Goal: Task Accomplishment & Management: Use online tool/utility

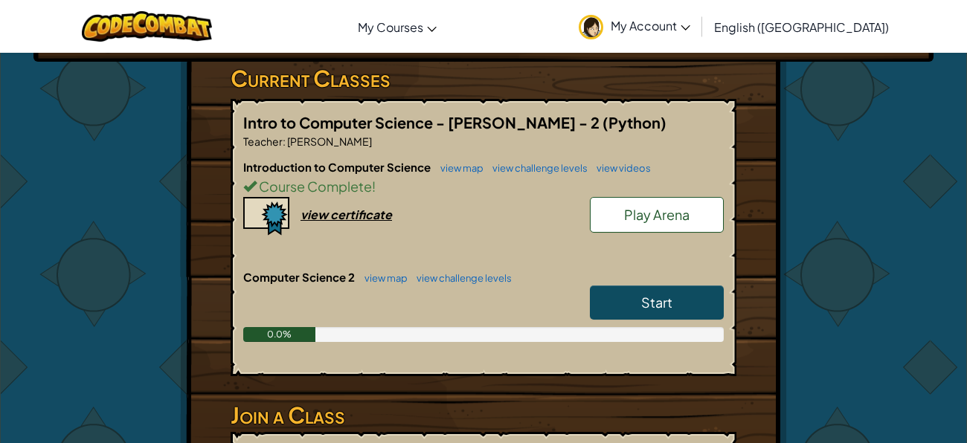
scroll to position [244, 0]
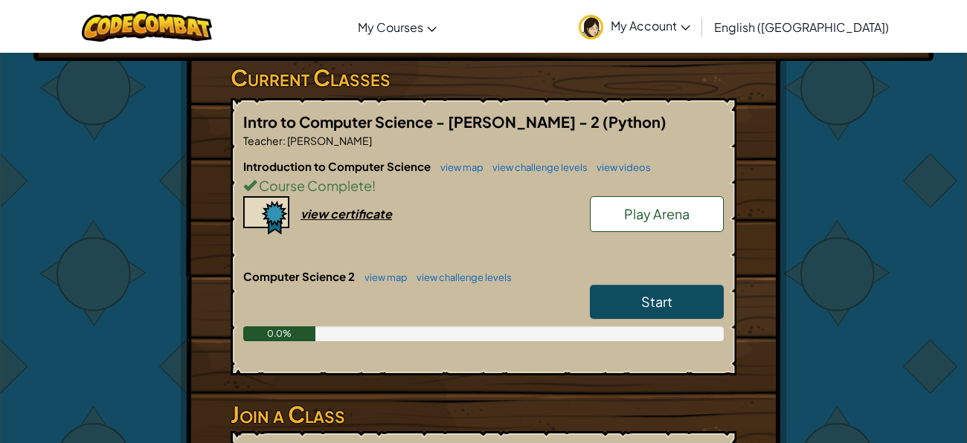
click at [653, 302] on span "Start" at bounding box center [656, 301] width 31 height 17
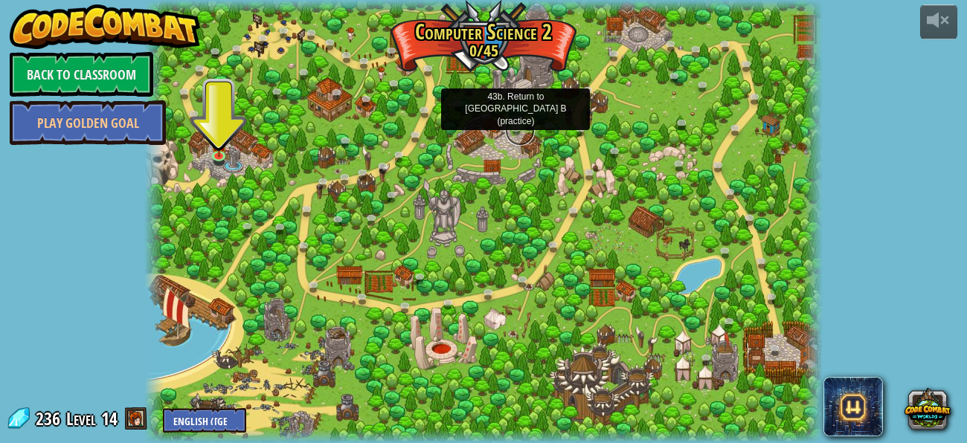
click at [517, 128] on link at bounding box center [520, 131] width 30 height 30
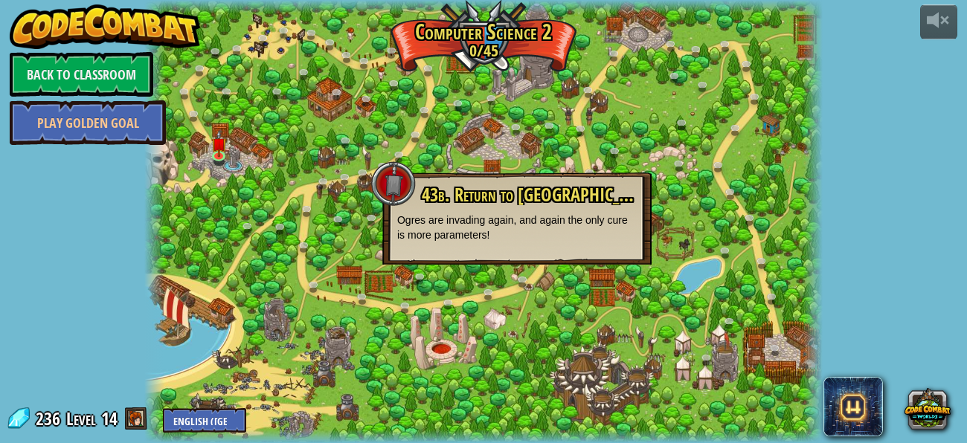
click at [654, 149] on div at bounding box center [483, 221] width 678 height 443
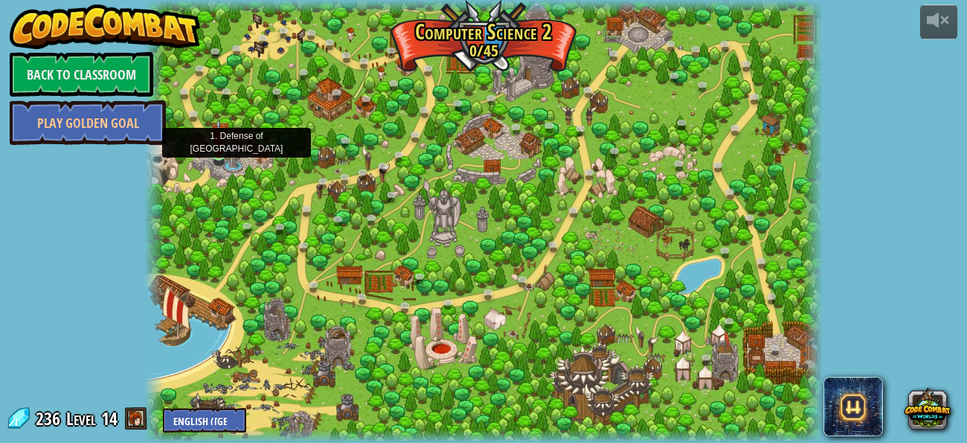
click at [222, 152] on img at bounding box center [219, 137] width 16 height 36
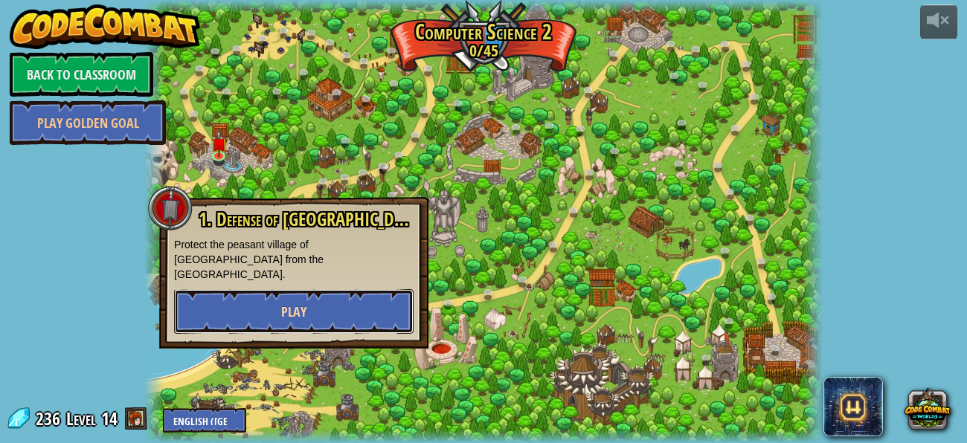
click at [285, 310] on button "Play" at bounding box center [293, 311] width 239 height 45
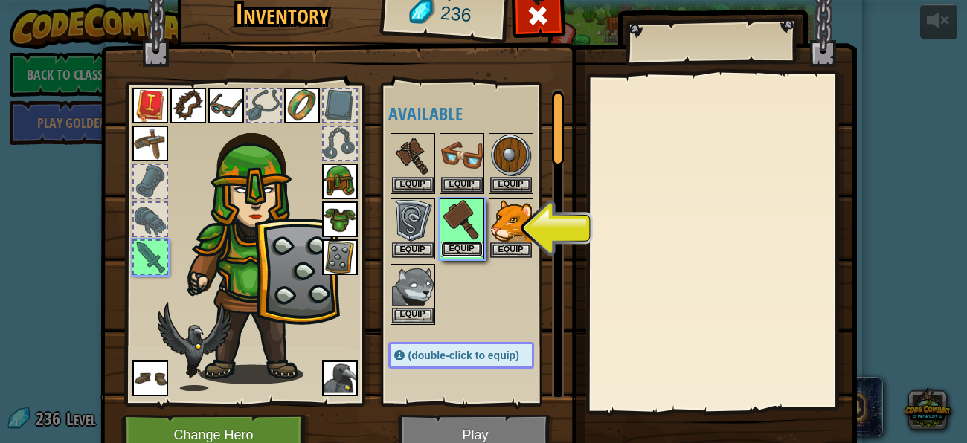
click at [471, 248] on button "Equip" at bounding box center [462, 250] width 42 height 16
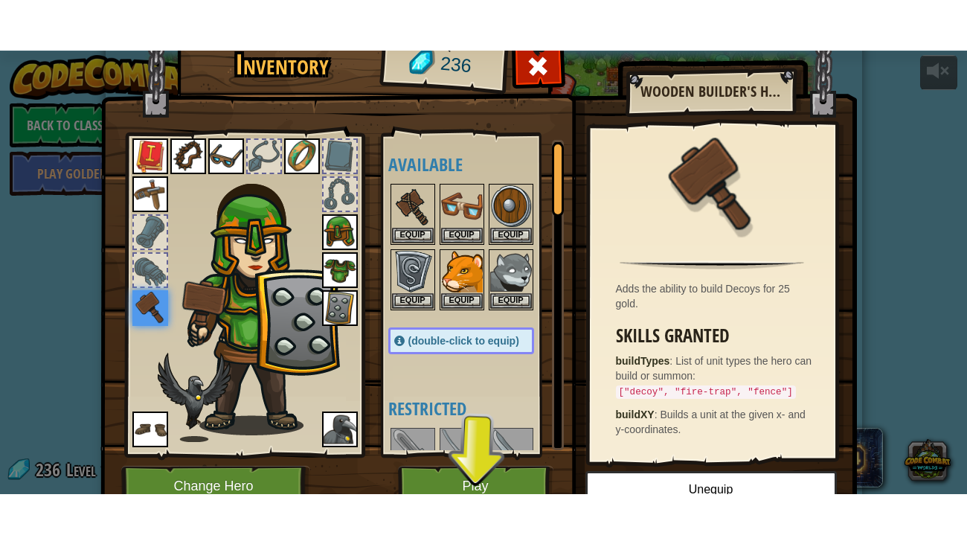
scroll to position [70, 0]
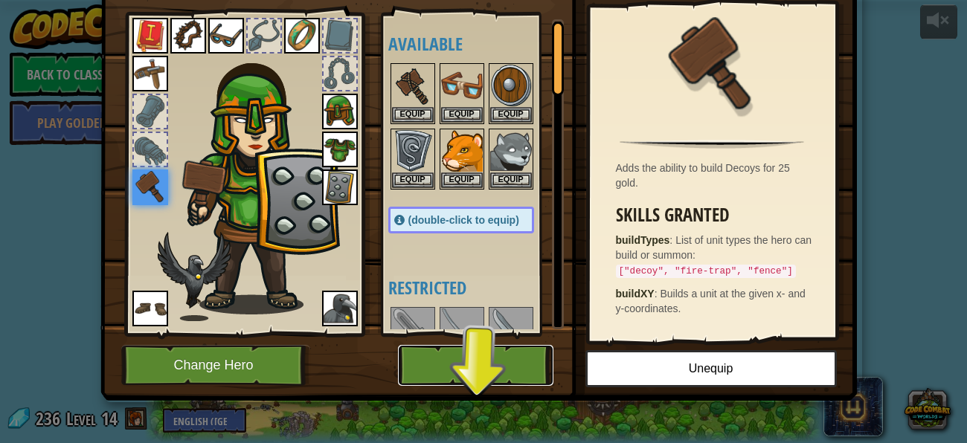
click at [442, 368] on button "Play" at bounding box center [475, 365] width 155 height 41
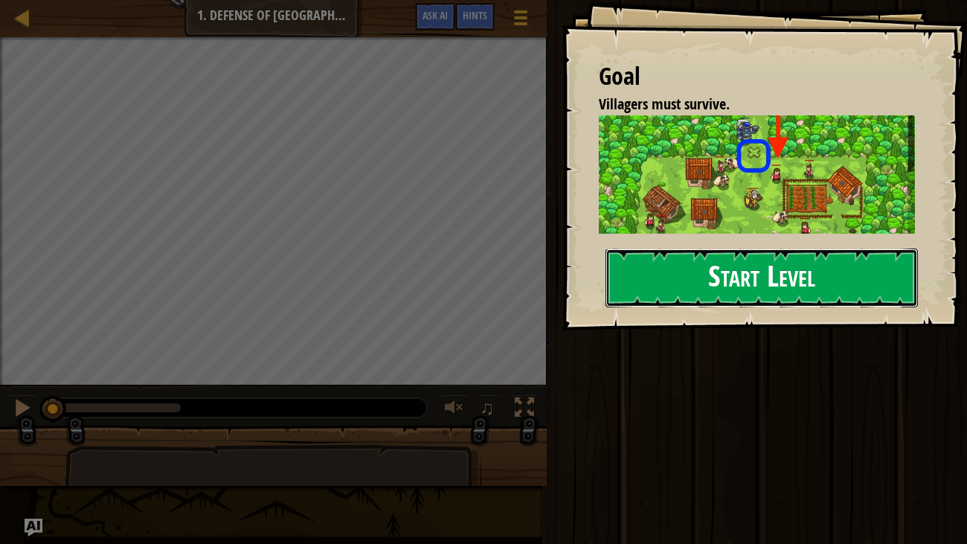
click at [710, 273] on button "Start Level" at bounding box center [761, 277] width 313 height 59
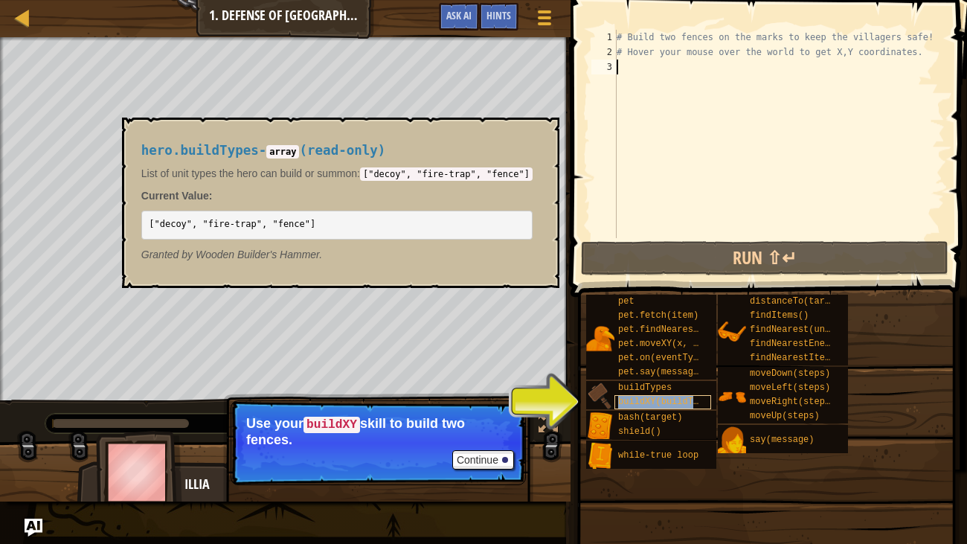
click at [632, 395] on div "buildXY(buildType, x, y)" at bounding box center [662, 402] width 97 height 14
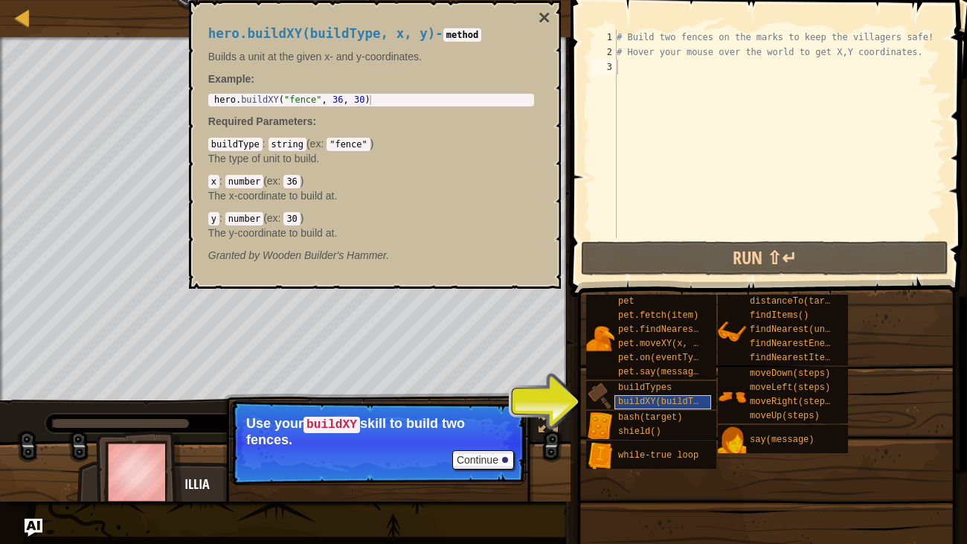
click at [632, 395] on div "buildXY(buildType, x, y)" at bounding box center [662, 402] width 97 height 14
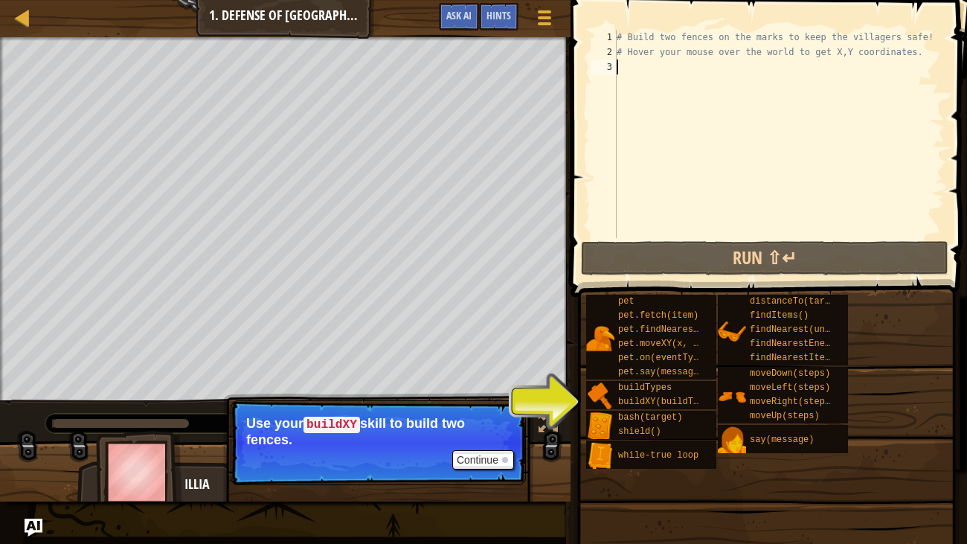
click at [495, 438] on p "Use your buildXY skill to build two fences." at bounding box center [378, 431] width 264 height 31
click at [479, 442] on button "Continue" at bounding box center [483, 459] width 62 height 19
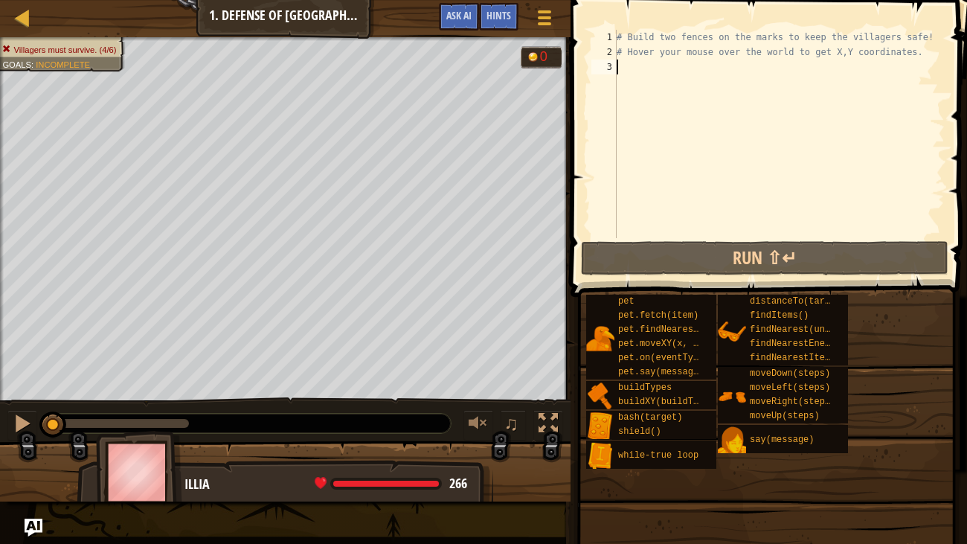
scroll to position [7, 0]
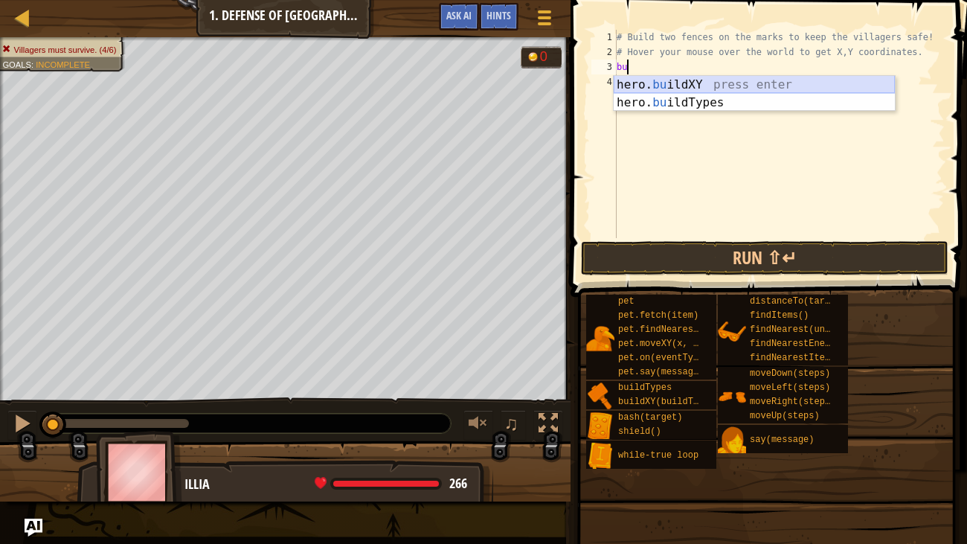
click at [700, 81] on div "hero. bu ildXY press enter hero. bu ildTypes press enter" at bounding box center [754, 111] width 281 height 71
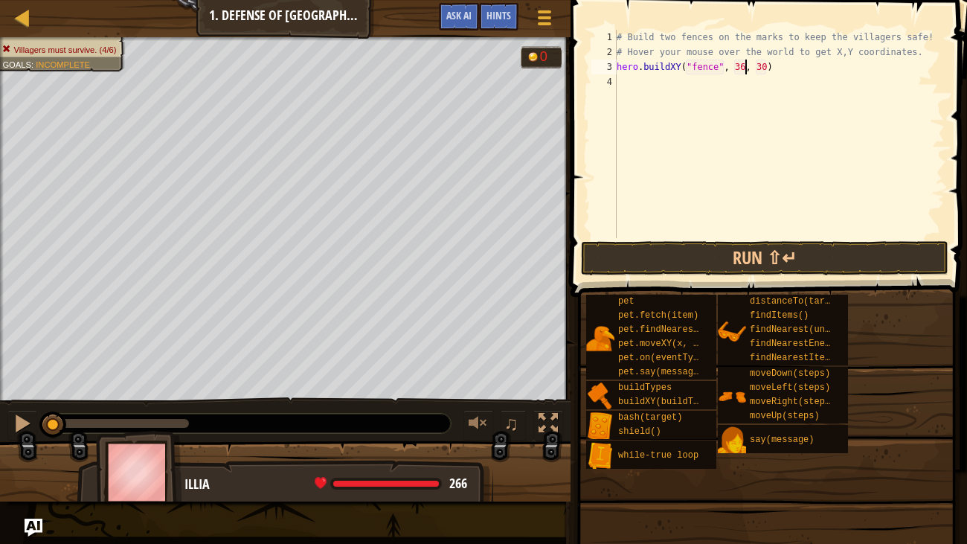
click at [742, 68] on div "# Build two fences on the marks to keep the villagers safe! # Hover your mouse …" at bounding box center [779, 149] width 331 height 238
click at [765, 68] on div "# Build two fences on the marks to keep the villagers safe! # Hover your mouse …" at bounding box center [779, 149] width 331 height 238
type textarea "hero.buildXY("fence", 39, 52)"
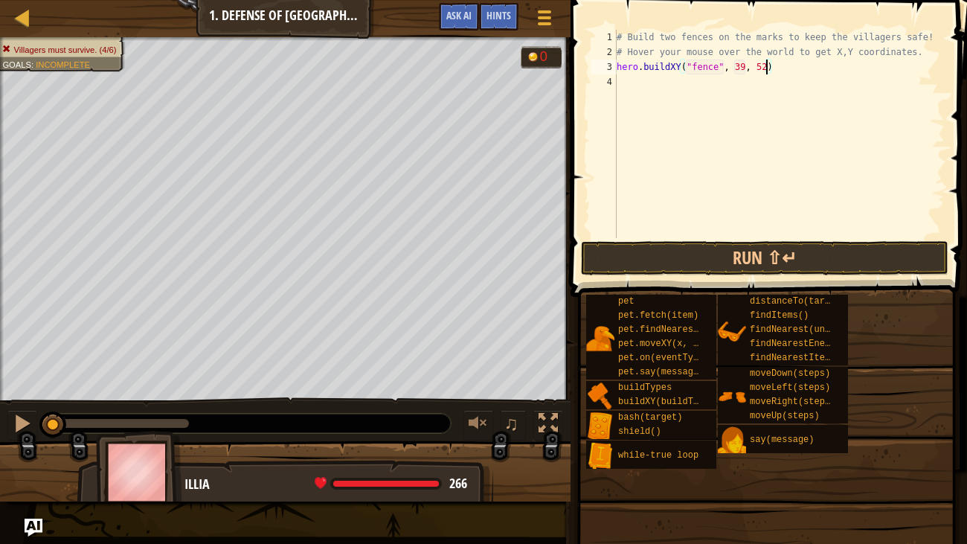
click at [787, 68] on div "# Build two fences on the marks to keep the villagers safe! # Hover your mouse …" at bounding box center [779, 149] width 331 height 238
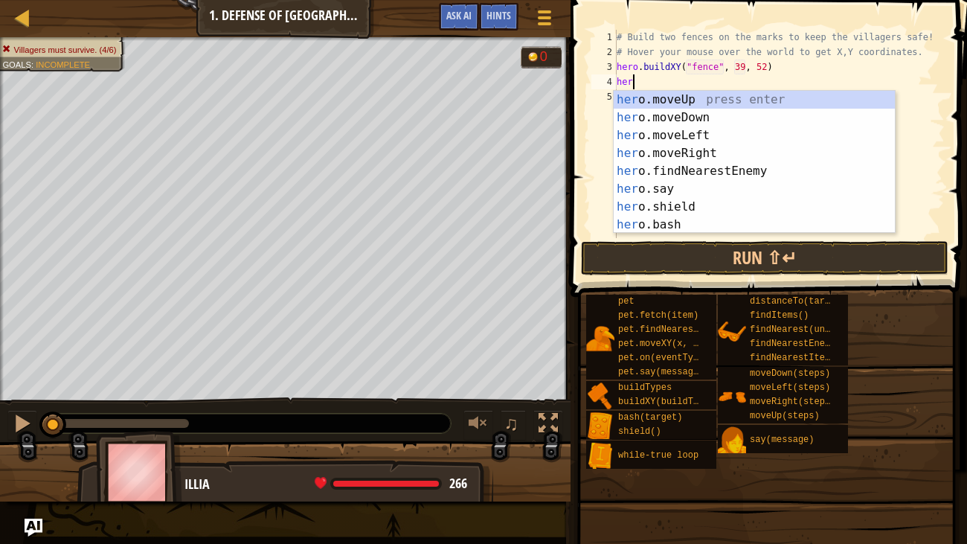
scroll to position [7, 1]
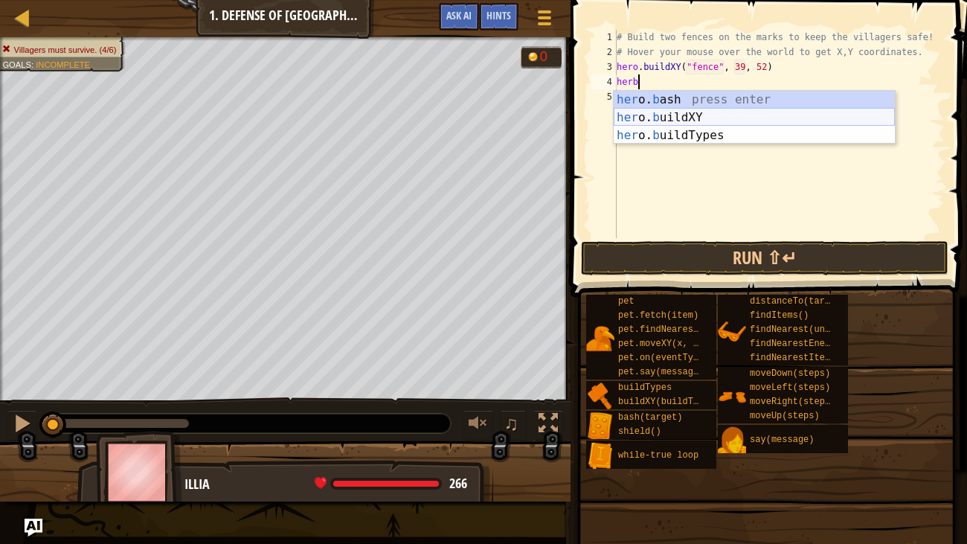
click at [712, 116] on div "her o. b ash press enter her o. b uildXY press enter her o. b uildTypes press e…" at bounding box center [754, 135] width 281 height 89
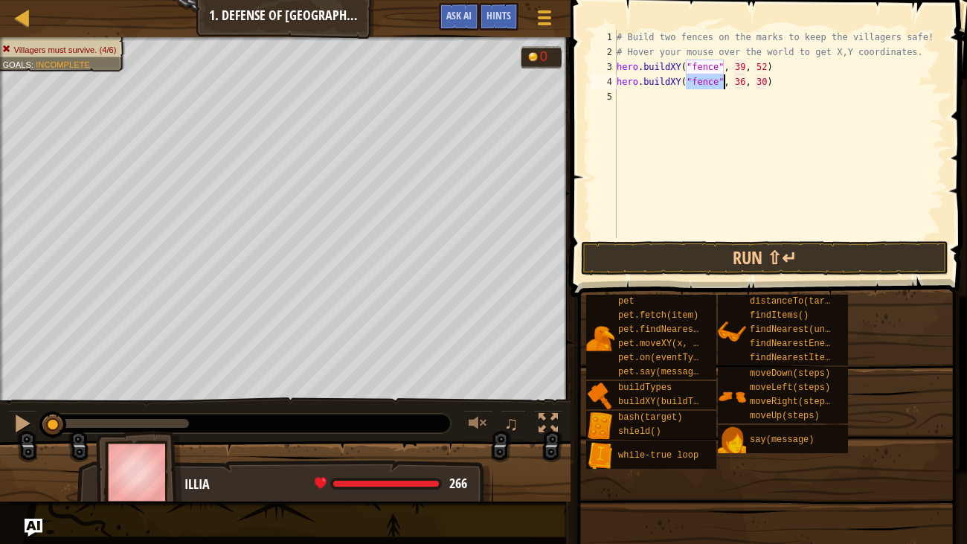
click at [743, 77] on div "# Build two fences on the marks to keep the villagers safe! # Hover your mouse …" at bounding box center [779, 149] width 331 height 238
click at [764, 82] on div "# Build two fences on the marks to keep the villagers safe! # Hover your mouse …" at bounding box center [779, 149] width 331 height 238
type textarea "hero.buildXY("fence", 41, 52)"
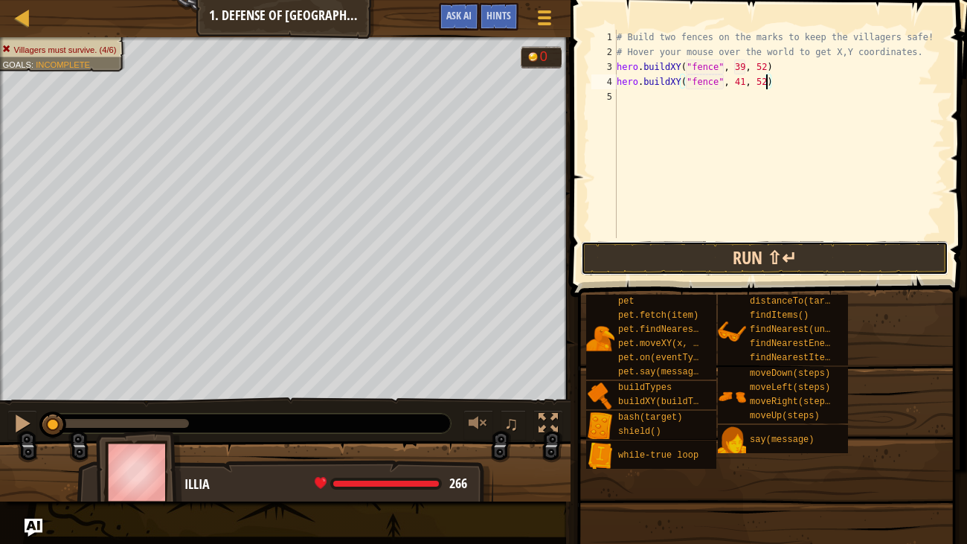
click at [696, 251] on button "Run ⇧↵" at bounding box center [764, 258] width 367 height 34
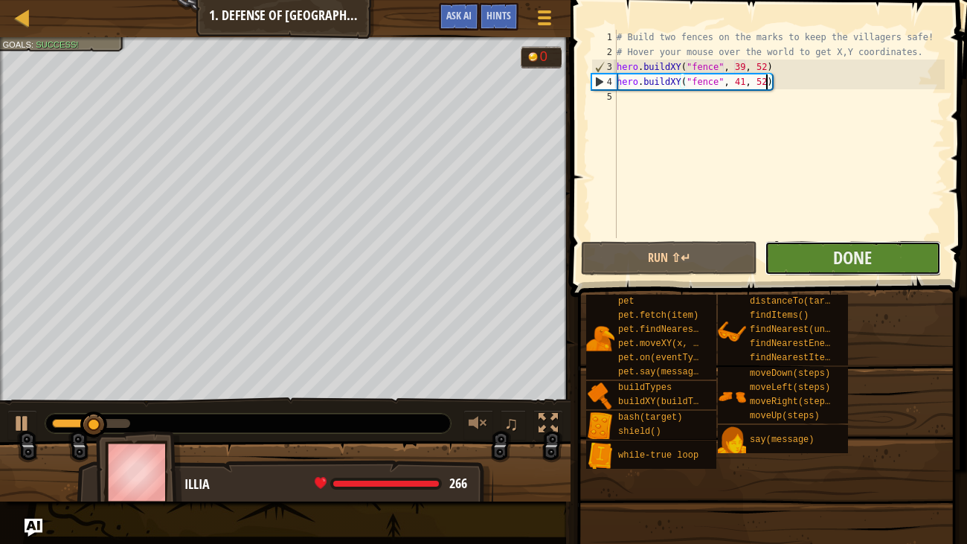
click at [889, 259] on button "Done" at bounding box center [852, 258] width 176 height 34
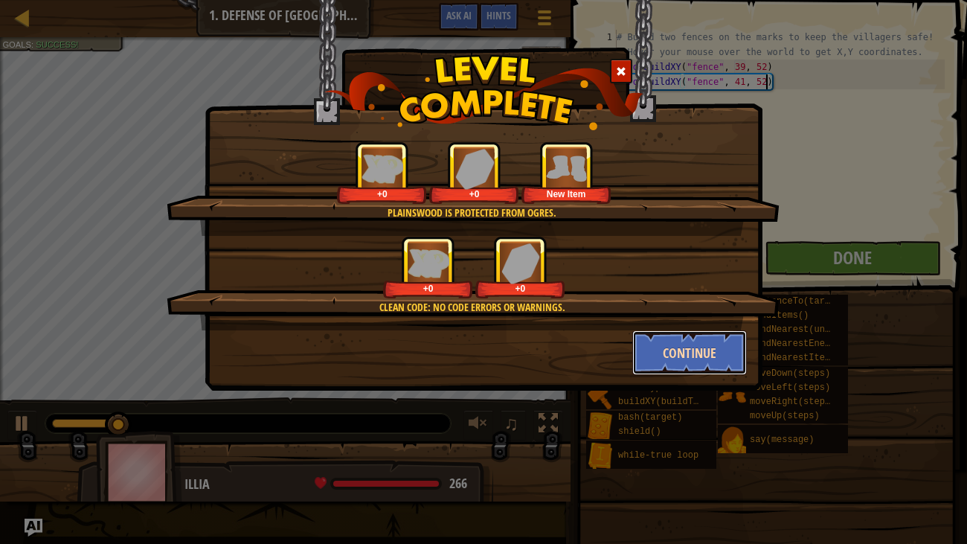
click at [681, 349] on button "Continue" at bounding box center [689, 352] width 115 height 45
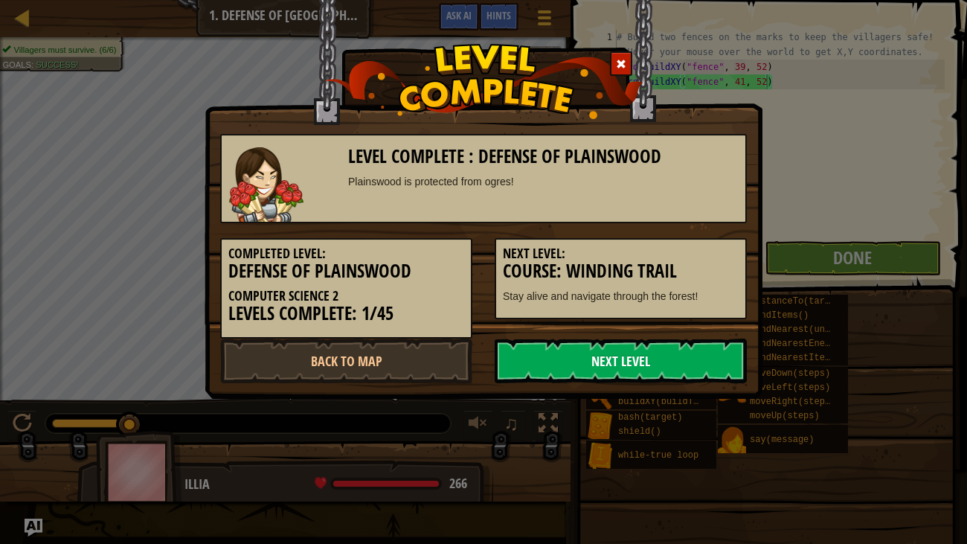
click at [541, 357] on link "Next Level" at bounding box center [621, 360] width 252 height 45
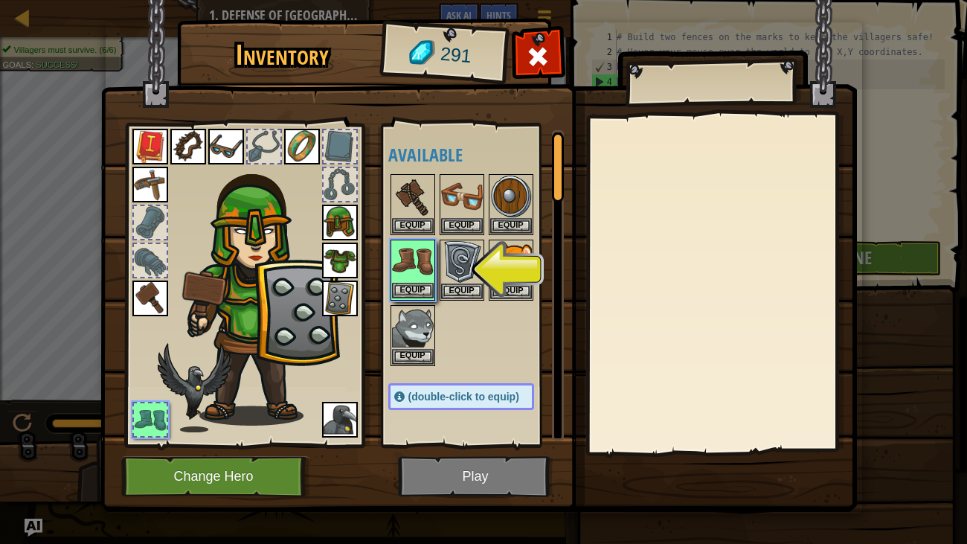
click at [413, 263] on img at bounding box center [413, 262] width 42 height 42
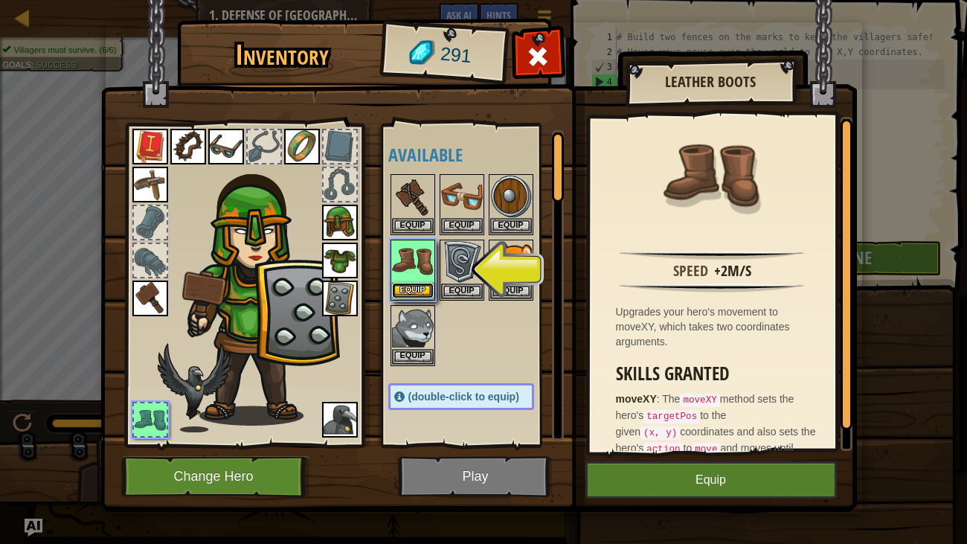
click at [411, 288] on button "Equip" at bounding box center [413, 291] width 42 height 16
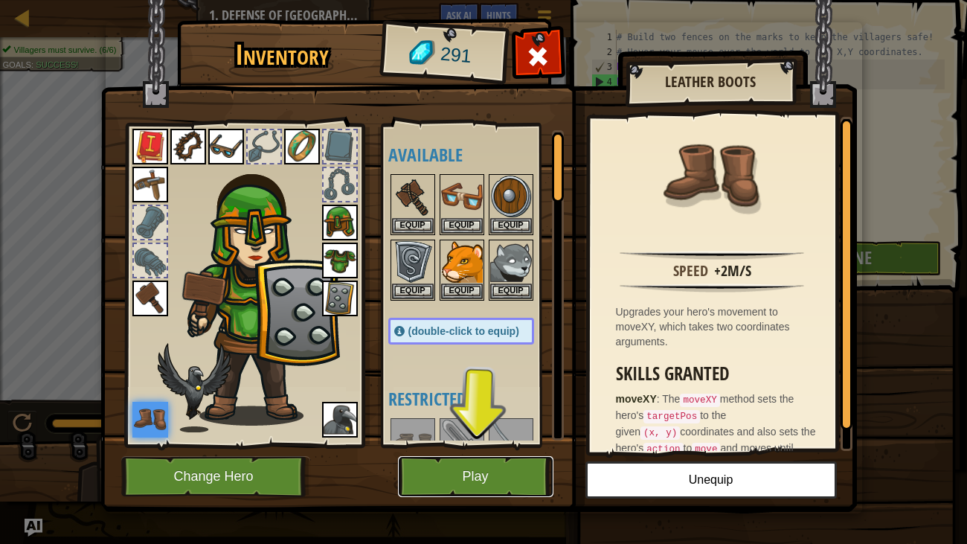
click at [489, 442] on button "Play" at bounding box center [475, 476] width 155 height 41
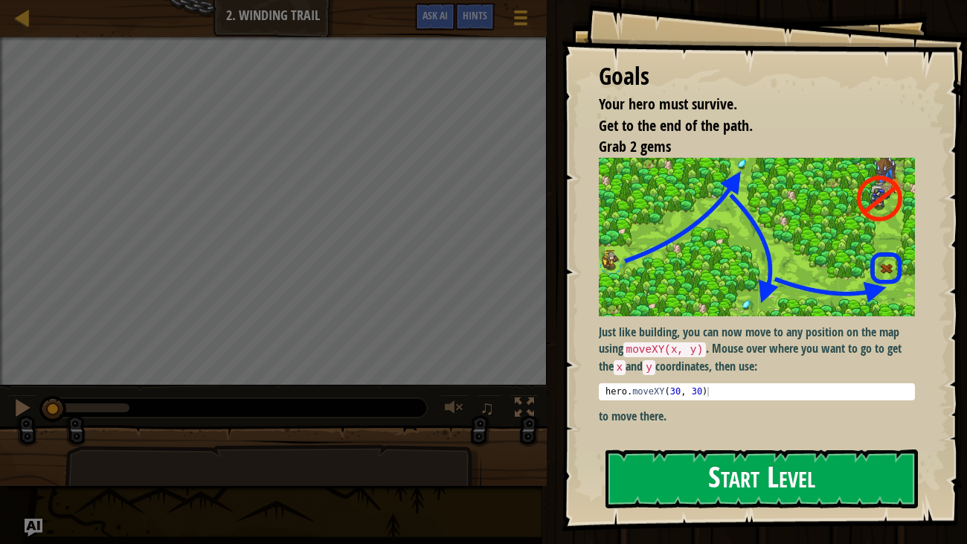
click at [691, 277] on img at bounding box center [757, 237] width 317 height 158
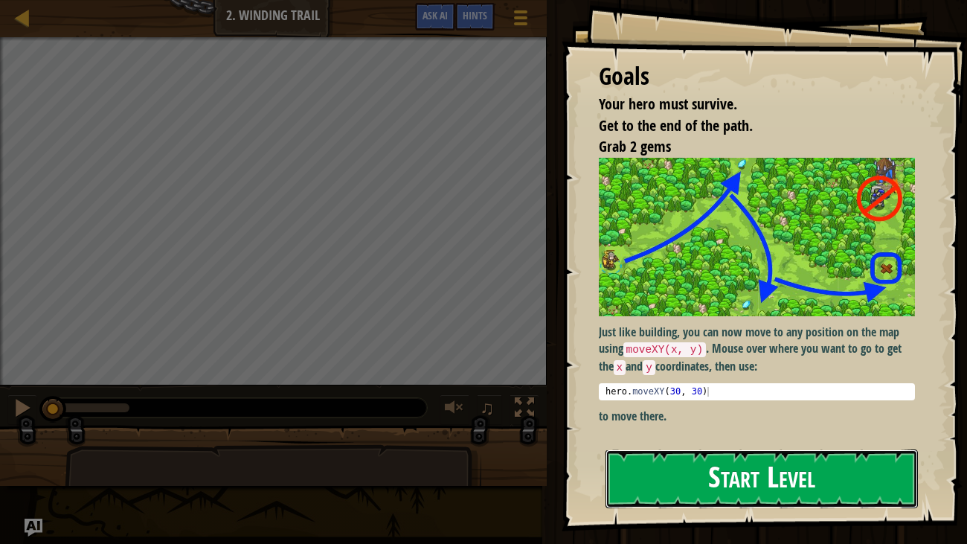
click at [683, 442] on button "Start Level" at bounding box center [761, 478] width 313 height 59
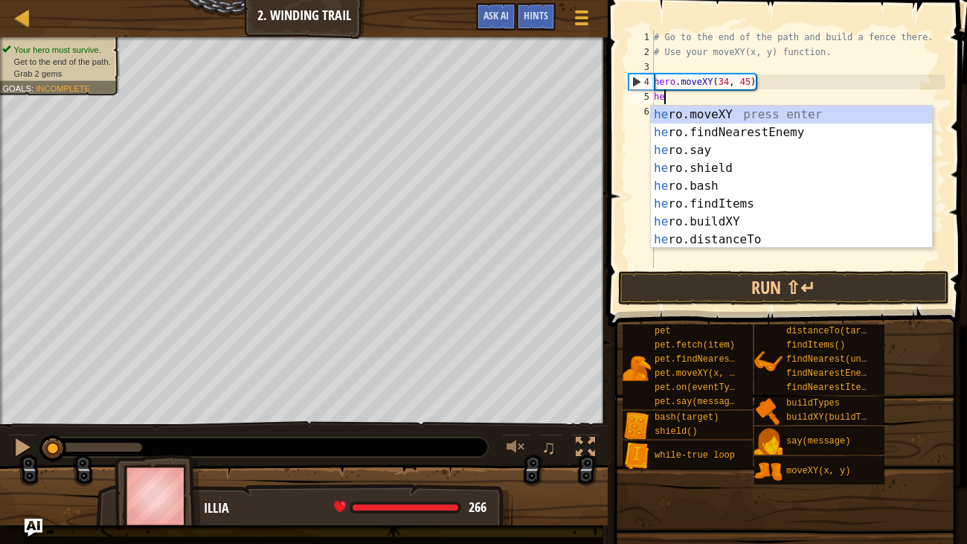
scroll to position [7, 0]
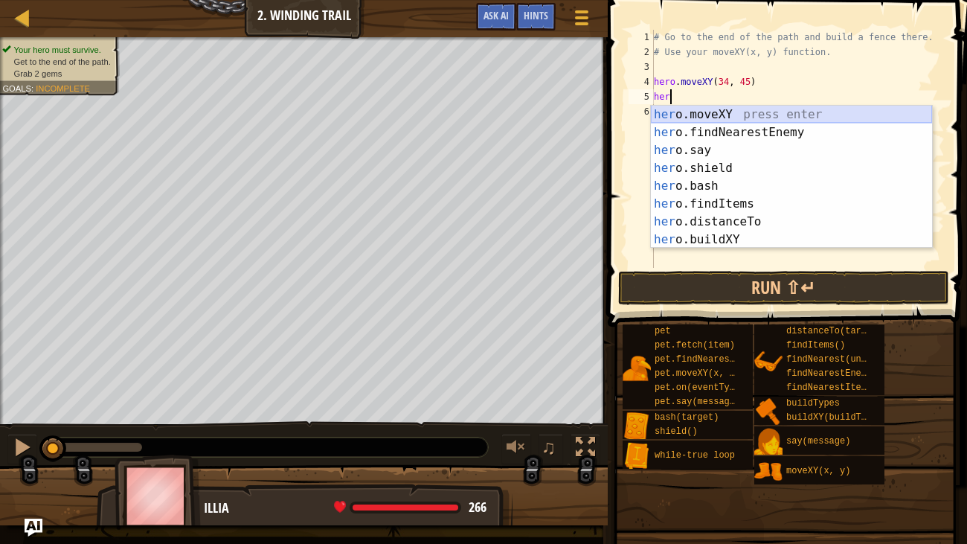
click at [765, 116] on div "her o.moveXY press enter her o.findNearestEnemy press enter her o.say press ent…" at bounding box center [791, 195] width 281 height 178
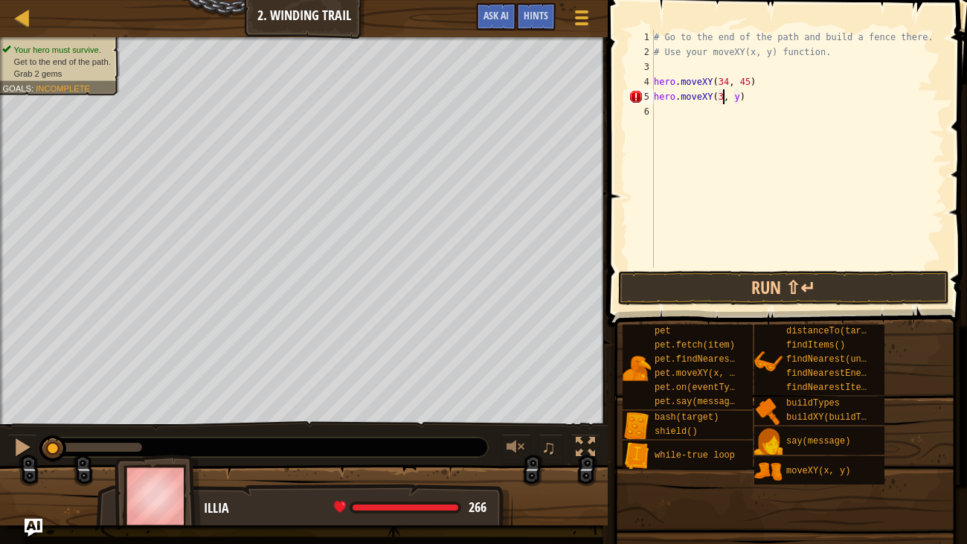
scroll to position [7, 5]
click at [747, 96] on div "# Go to the end of the path and build a fence there. # Use your moveXY(x, y) fu…" at bounding box center [798, 164] width 294 height 268
type textarea "hero.moveXY(37, 13)"
click at [668, 112] on div "# Go to the end of the path and build a fence there. # Use your moveXY(x, y) fu…" at bounding box center [798, 164] width 294 height 268
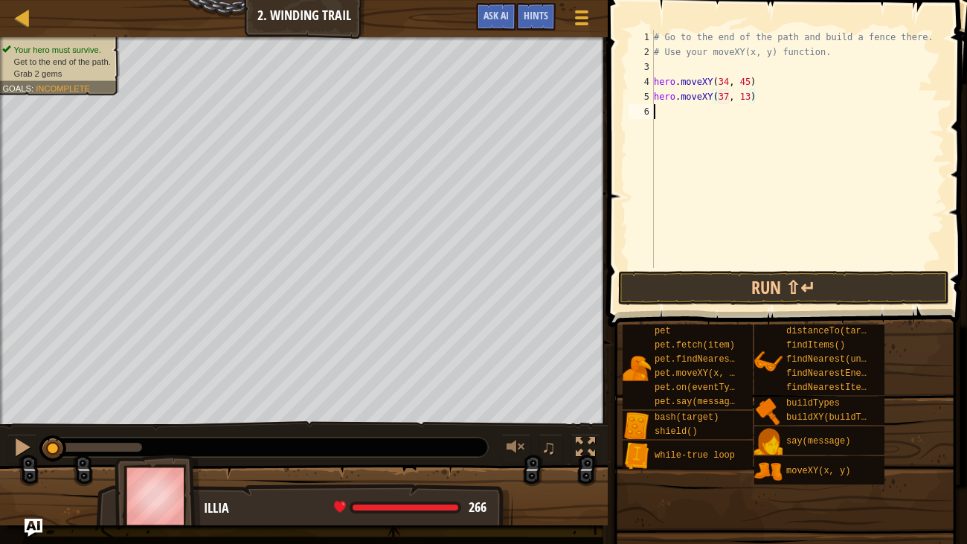
scroll to position [7, 0]
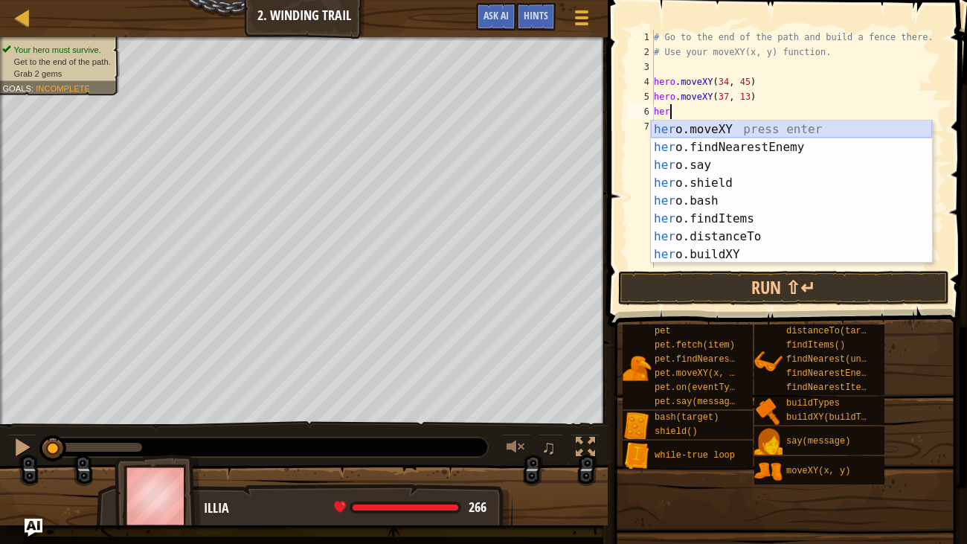
click at [687, 130] on div "her o.moveXY press enter her o.findNearestEnemy press enter her o.say press ent…" at bounding box center [791, 209] width 281 height 178
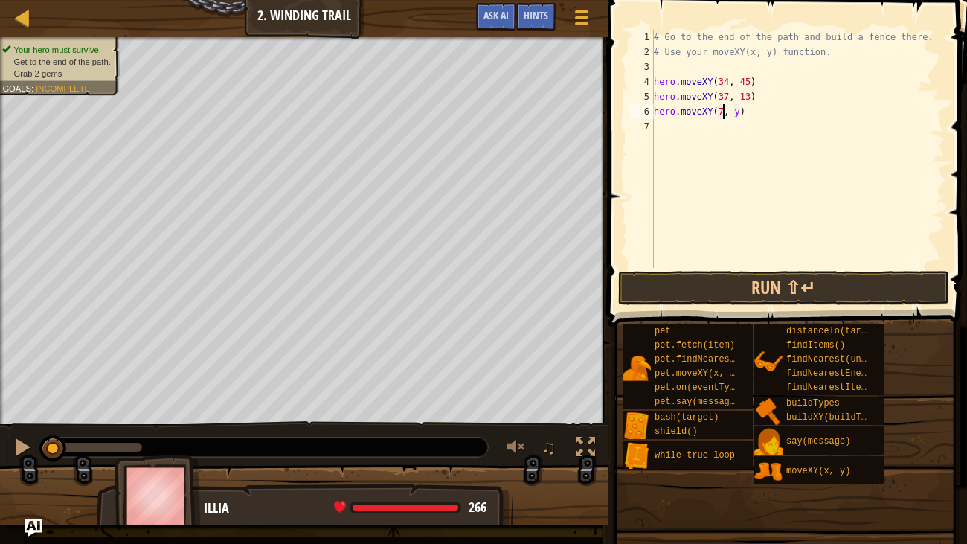
scroll to position [7, 5]
click at [744, 109] on div "# Go to the end of the path and build a fence there. # Use your moveXY(x, y) fu…" at bounding box center [798, 164] width 294 height 268
type textarea "hero.moveXY(71, 25)"
click at [690, 129] on div "# Go to the end of the path and build a fence there. # Use your moveXY(x, y) fu…" at bounding box center [798, 164] width 294 height 268
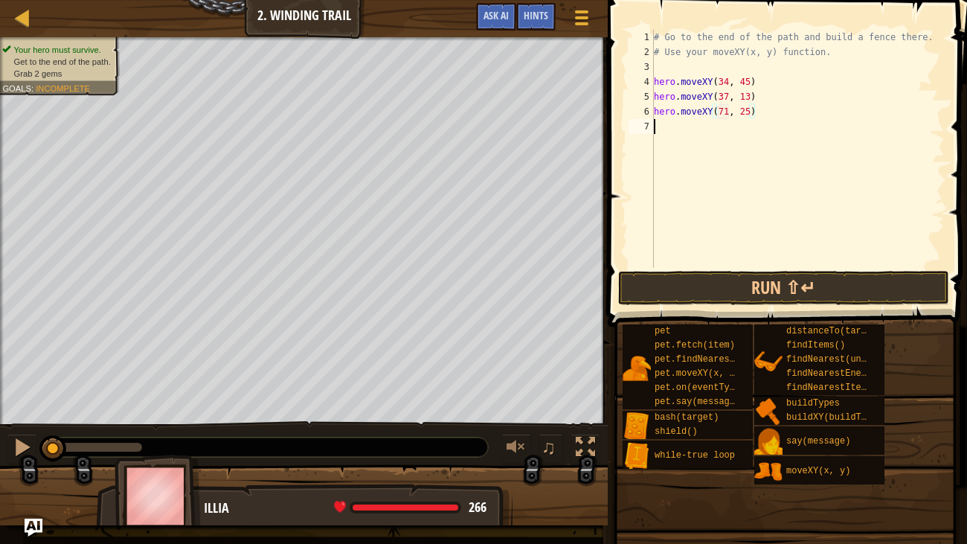
scroll to position [7, 0]
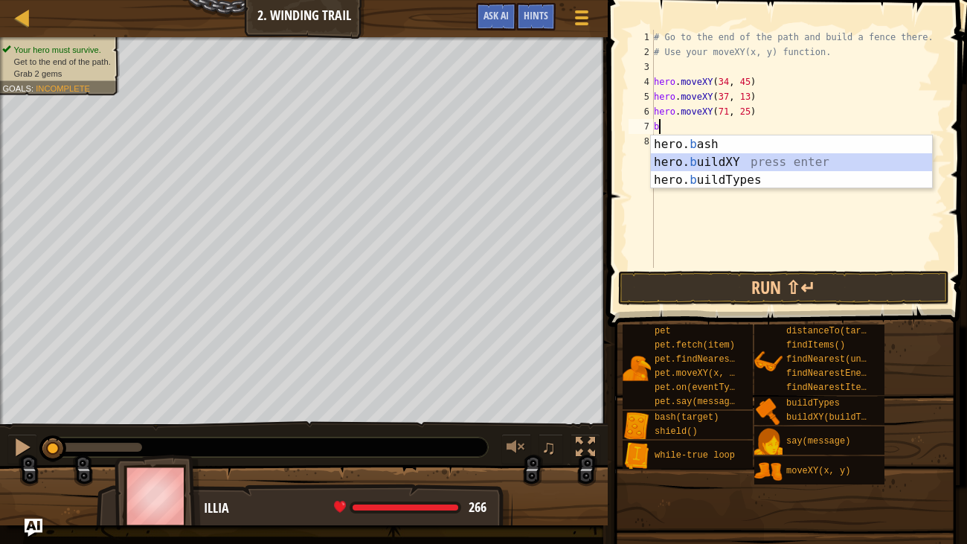
click at [705, 157] on div "hero. b ash press enter hero. b uildXY press enter hero. b uildTypes press enter" at bounding box center [791, 179] width 281 height 89
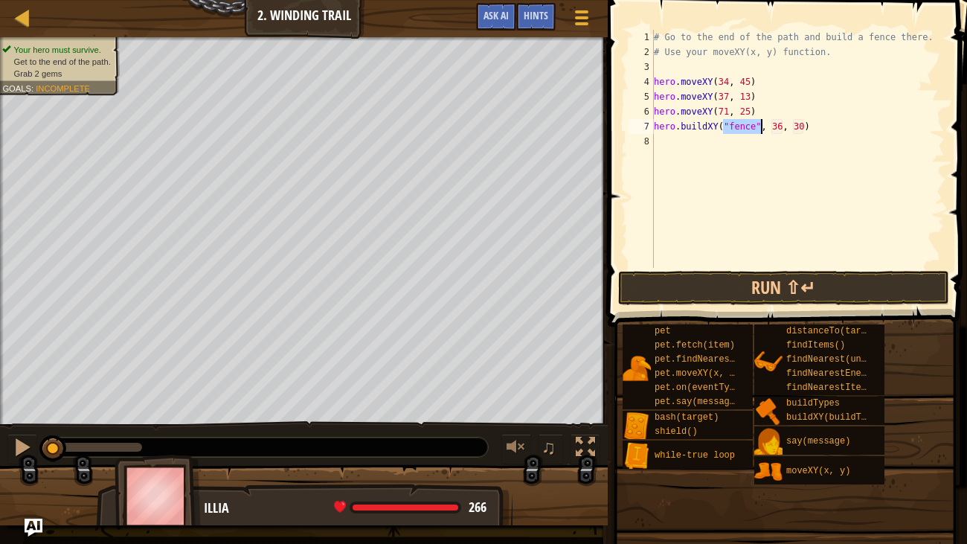
click at [780, 128] on div "# Go to the end of the path and build a fence there. # Use your moveXY(x, y) fu…" at bounding box center [798, 164] width 294 height 268
click at [803, 124] on div "# Go to the end of the path and build a fence there. # Use your moveXY(x, y) fu…" at bounding box center [798, 164] width 294 height 268
type textarea "hero.buildXY("fence", 72, 25)"
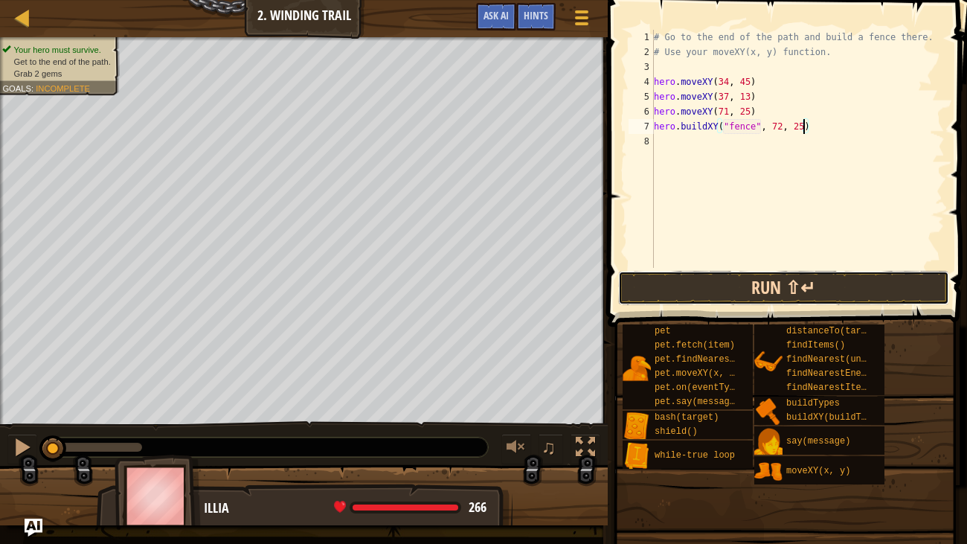
click at [734, 287] on button "Run ⇧↵" at bounding box center [783, 288] width 331 height 34
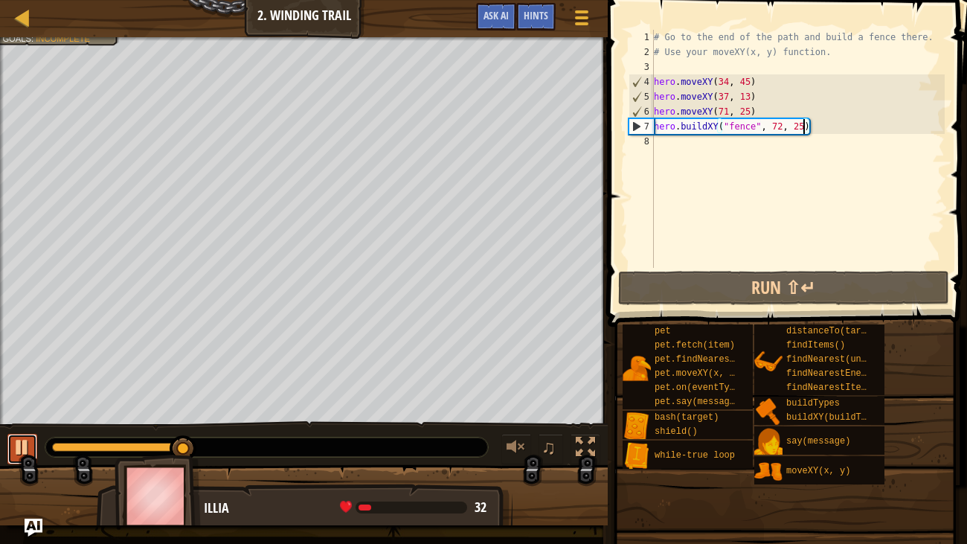
click at [22, 437] on div at bounding box center [22, 446] width 19 height 19
click at [662, 142] on div "# Go to the end of the path and build a fence there. # Use your moveXY(x, y) fu…" at bounding box center [798, 164] width 294 height 268
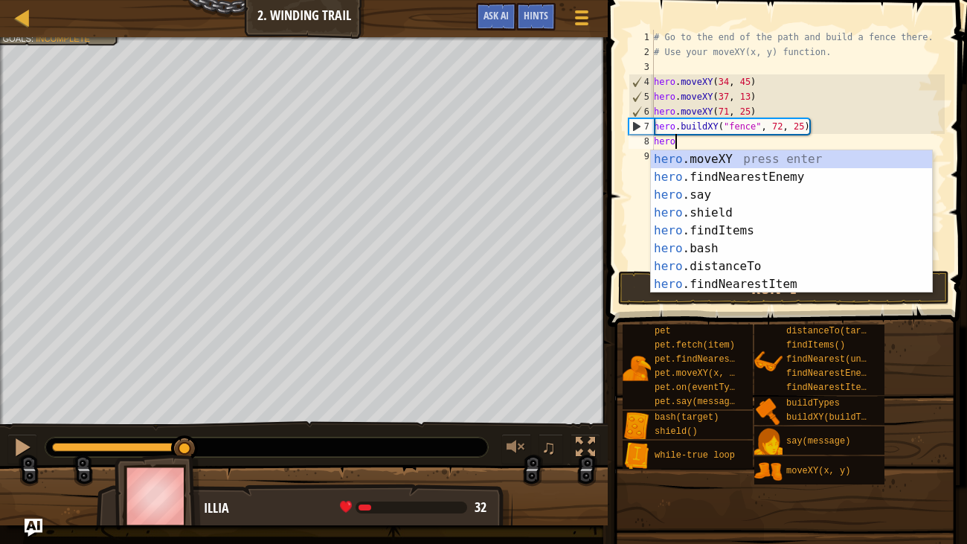
scroll to position [7, 1]
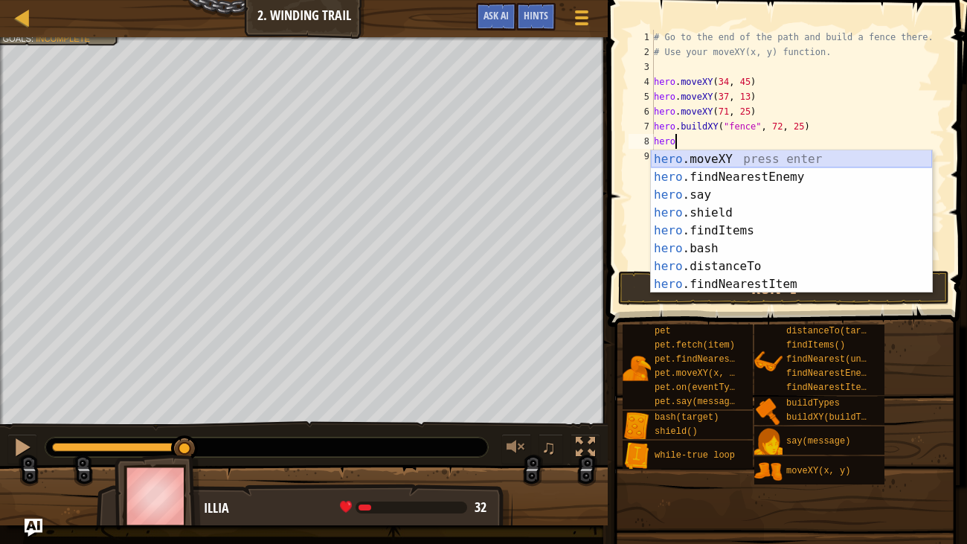
click at [682, 158] on div "hero .moveXY press enter hero .findNearestEnemy press enter hero .say press ent…" at bounding box center [791, 239] width 281 height 178
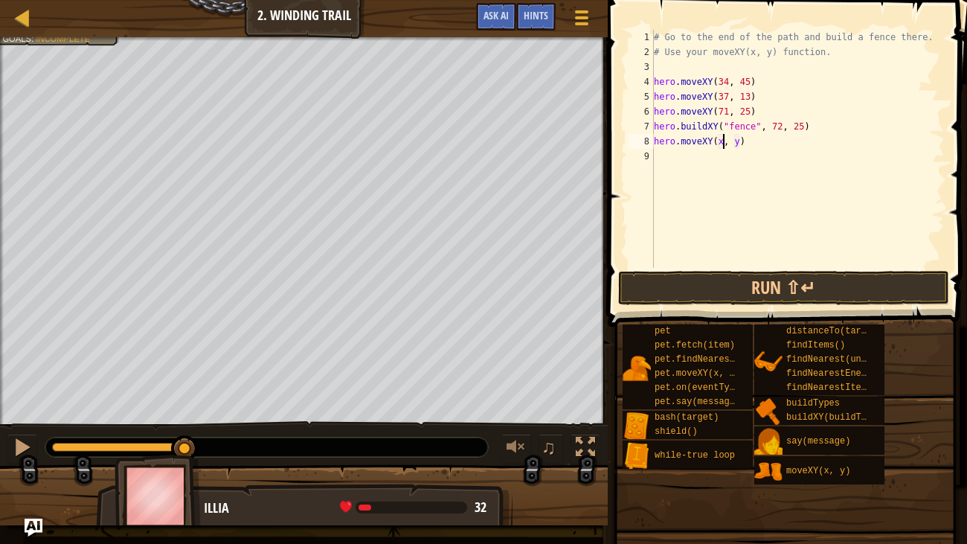
click at [723, 144] on div "# Go to the end of the path and build a fence there. # Use your moveXY(x, y) fu…" at bounding box center [798, 164] width 294 height 268
click at [747, 141] on div "# Go to the end of the path and build a fence there. # Use your moveXY(x, y) fu…" at bounding box center [798, 164] width 294 height 268
type textarea "hero.moveXY(65, 20)"
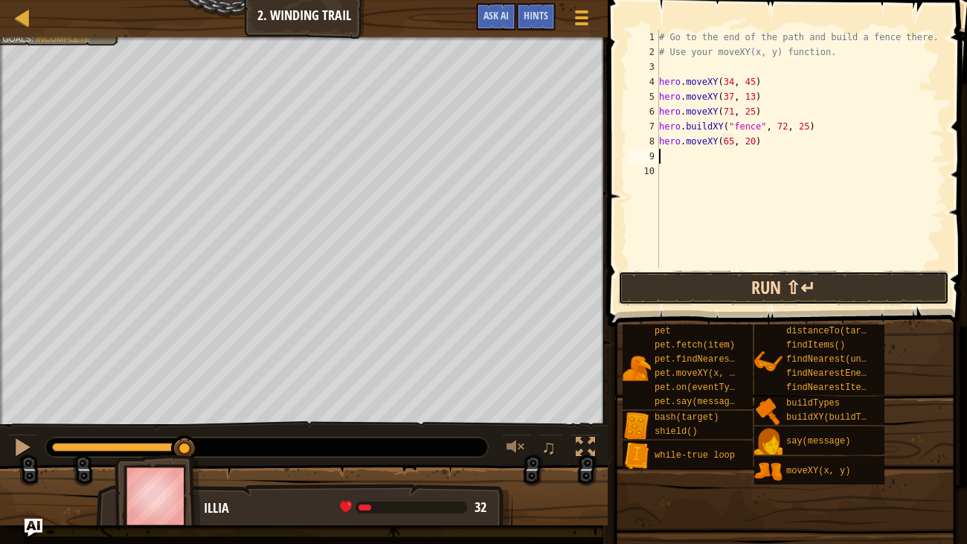
click at [731, 299] on button "Run ⇧↵" at bounding box center [783, 288] width 331 height 34
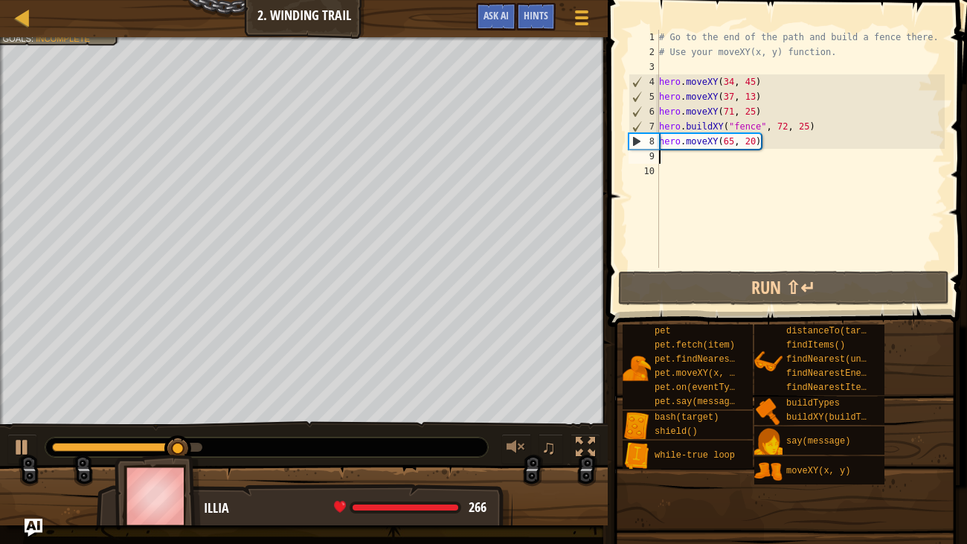
click at [660, 123] on div "# Go to the end of the path and build a fence there. # Use your moveXY(x, y) fu…" at bounding box center [800, 164] width 289 height 268
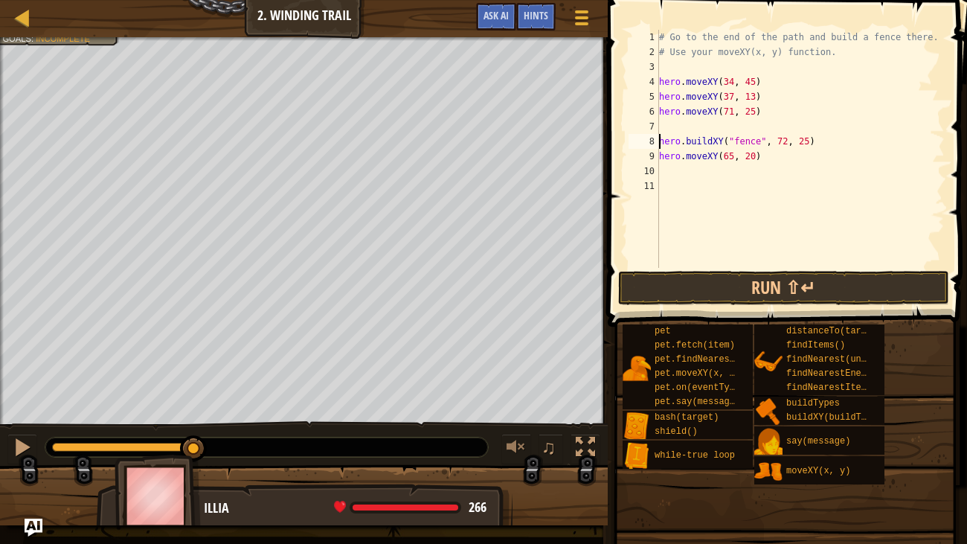
click at [657, 108] on div "6" at bounding box center [643, 111] width 30 height 15
click at [659, 109] on div "# Go to the end of the path and build a fence there. # Use your moveXY(x, y) fu…" at bounding box center [800, 164] width 289 height 268
click at [659, 94] on div "# Go to the end of the path and build a fence there. # Use your moveXY(x, y) fu…" at bounding box center [800, 164] width 289 height 268
type textarea "hero.moveXY(37, 13)"
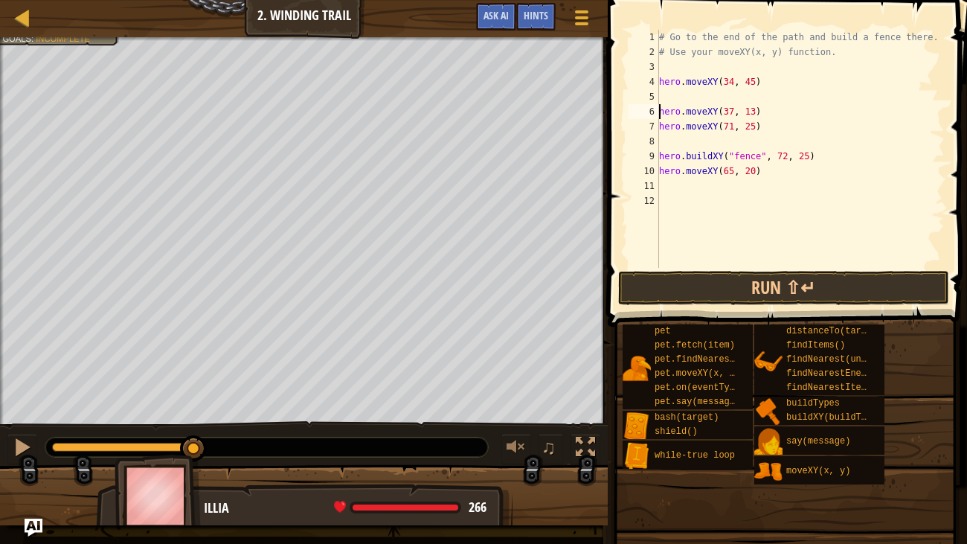
click at [664, 96] on div "# Go to the end of the path and build a fence there. # Use your moveXY(x, y) fu…" at bounding box center [800, 164] width 289 height 268
type textarea "j"
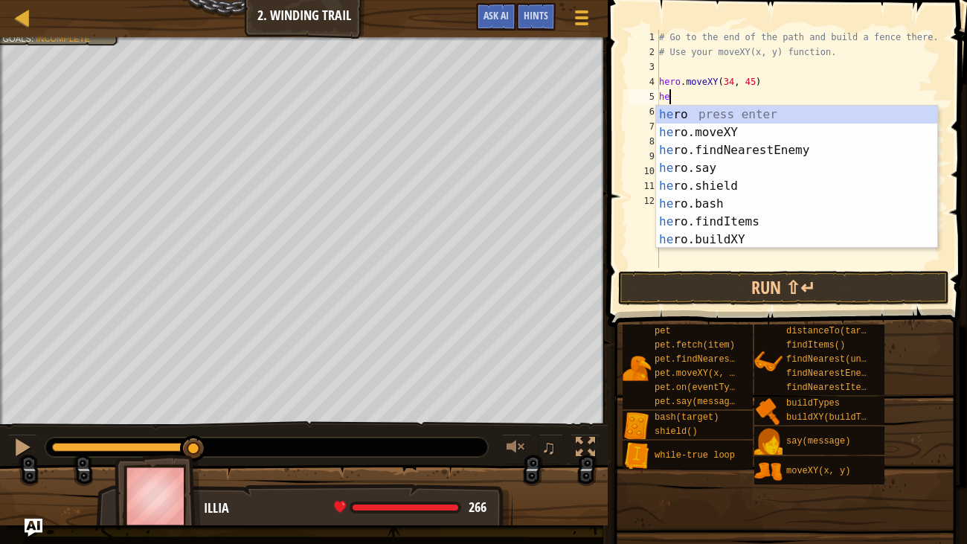
scroll to position [7, 0]
click at [678, 132] on div "her o press enter her o.moveXY press enter her o.findNearestEnemy press enter h…" at bounding box center [796, 195] width 281 height 178
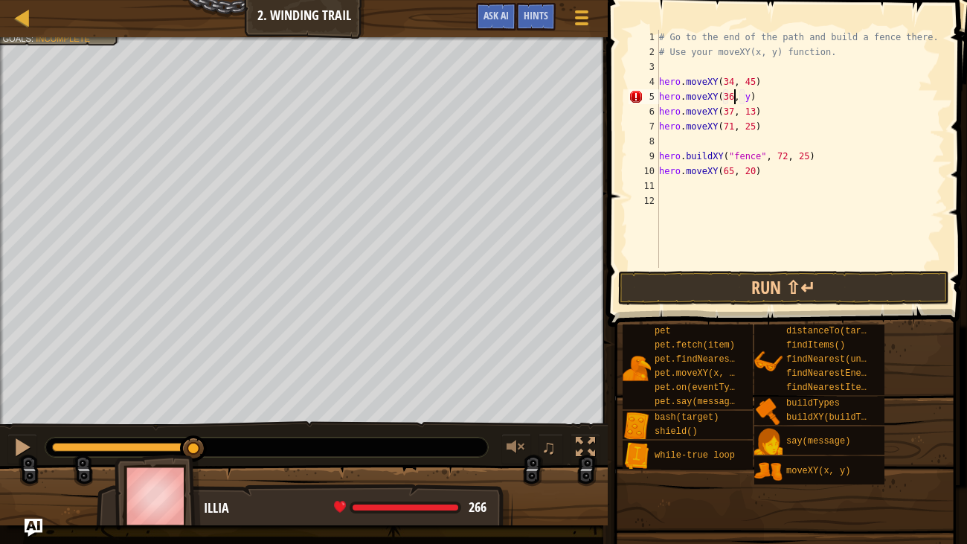
scroll to position [7, 6]
click at [750, 94] on div "# Go to the end of the path and build a fence there. # Use your moveXY(x, y) fu…" at bounding box center [800, 164] width 289 height 268
type textarea "hero.moveXY(36, 59)"
click at [653, 285] on button "Run ⇧↵" at bounding box center [783, 288] width 331 height 34
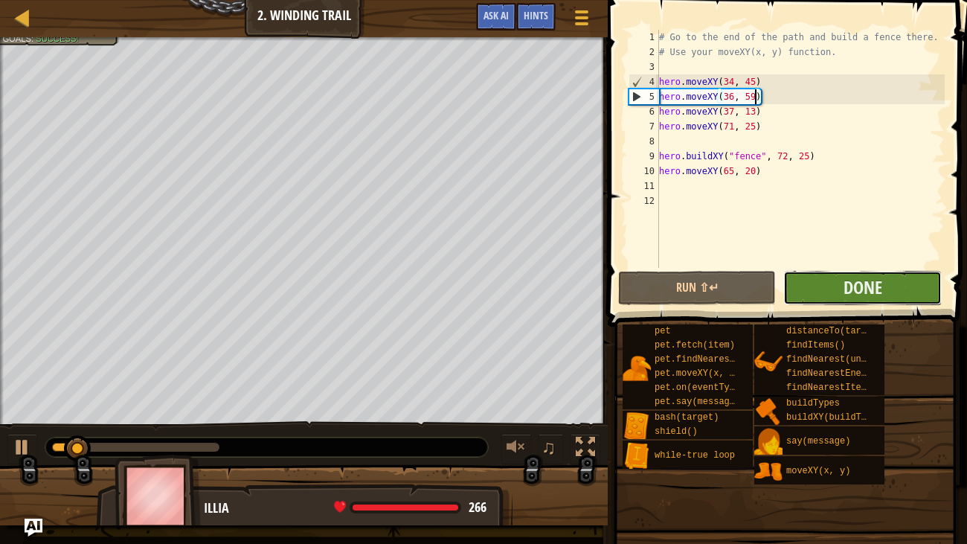
click at [892, 283] on button "Done" at bounding box center [862, 288] width 158 height 34
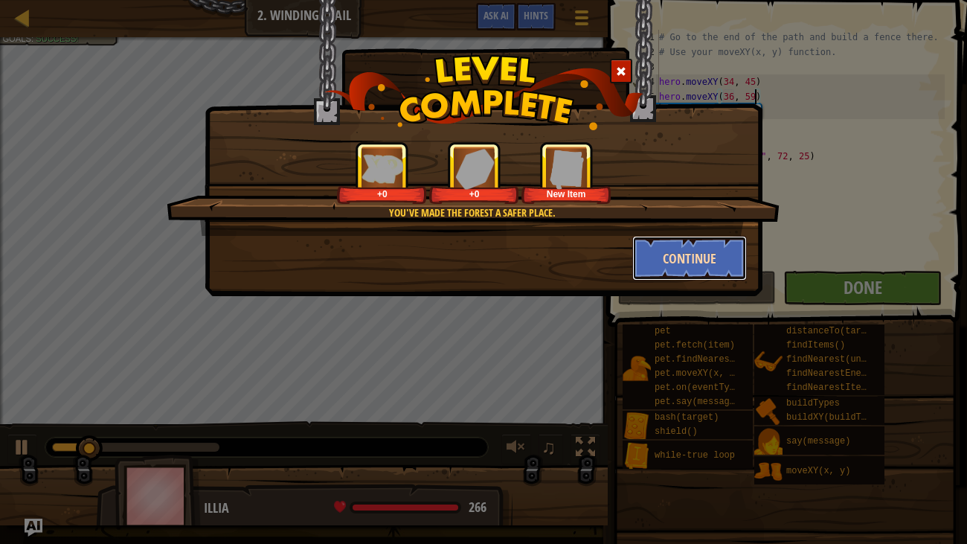
click at [691, 263] on button "Continue" at bounding box center [689, 258] width 115 height 45
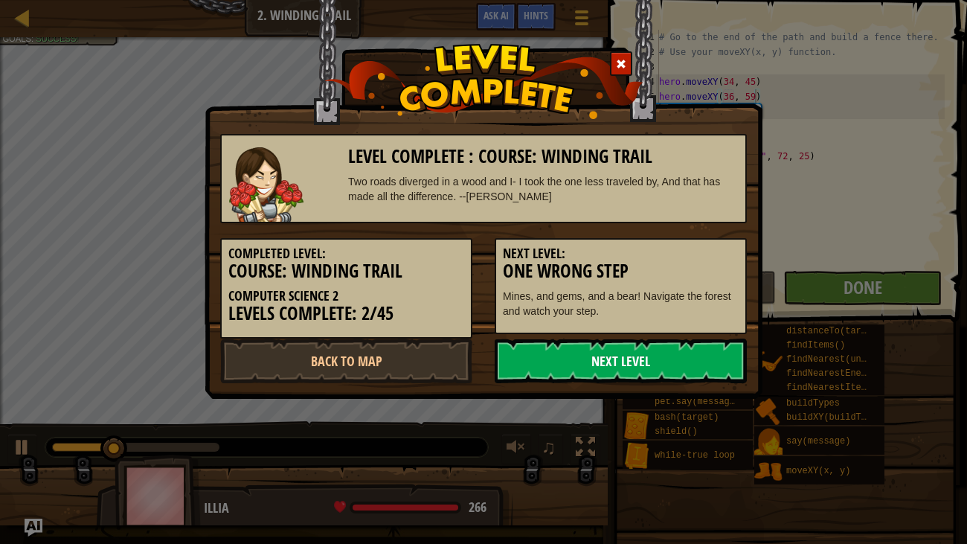
click at [539, 374] on link "Next Level" at bounding box center [621, 360] width 252 height 45
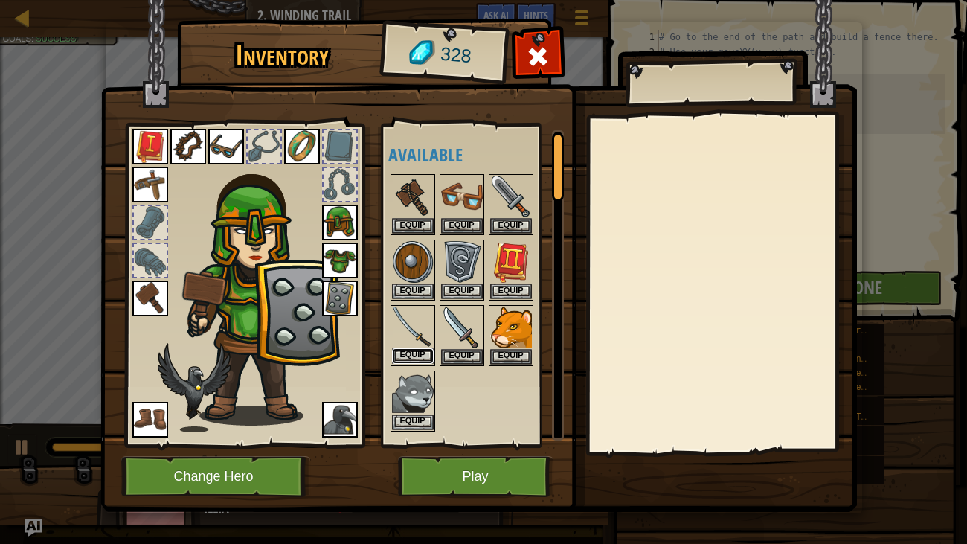
click at [421, 355] on button "Equip" at bounding box center [413, 356] width 42 height 16
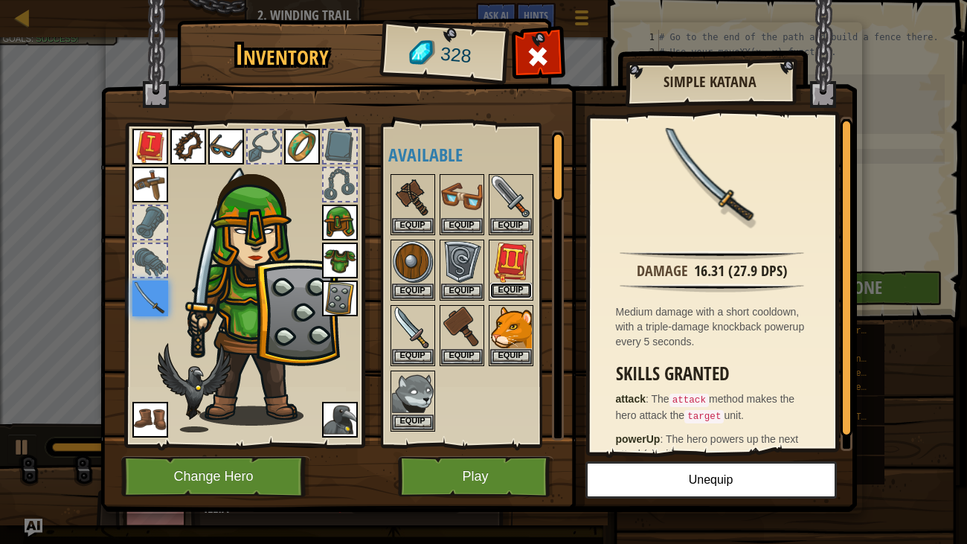
click at [516, 289] on button "Equip" at bounding box center [511, 291] width 42 height 16
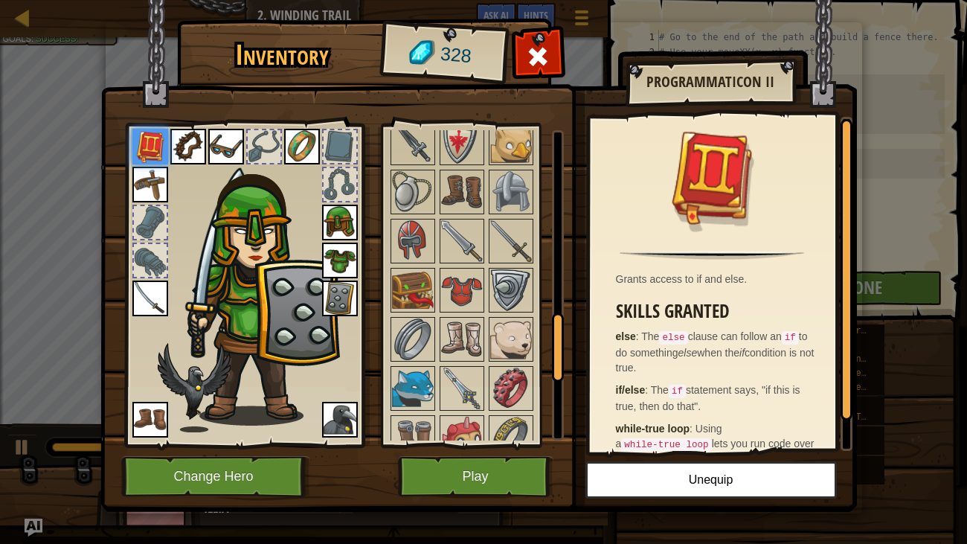
scroll to position [862, 0]
click at [413, 323] on img at bounding box center [413, 340] width 42 height 42
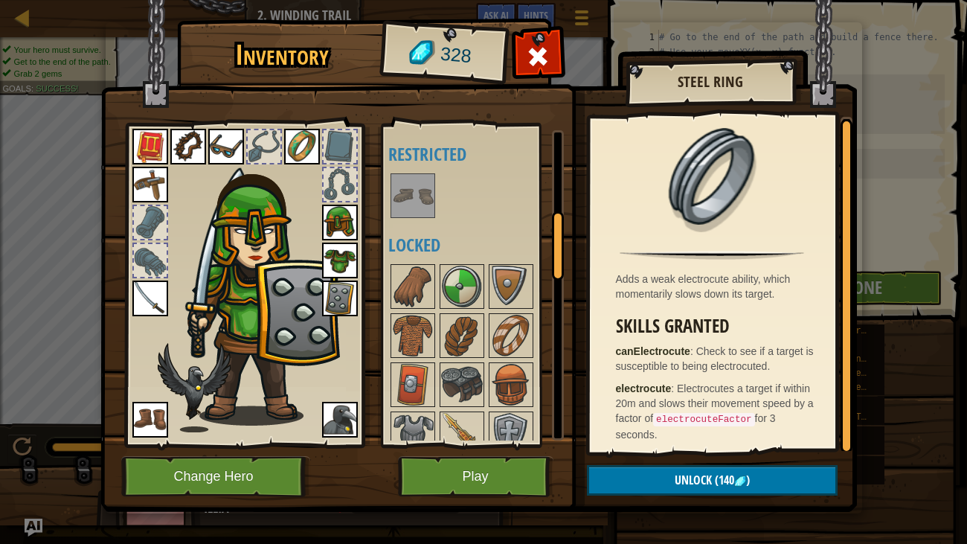
scroll to position [376, 0]
click at [454, 334] on img at bounding box center [462, 335] width 42 height 42
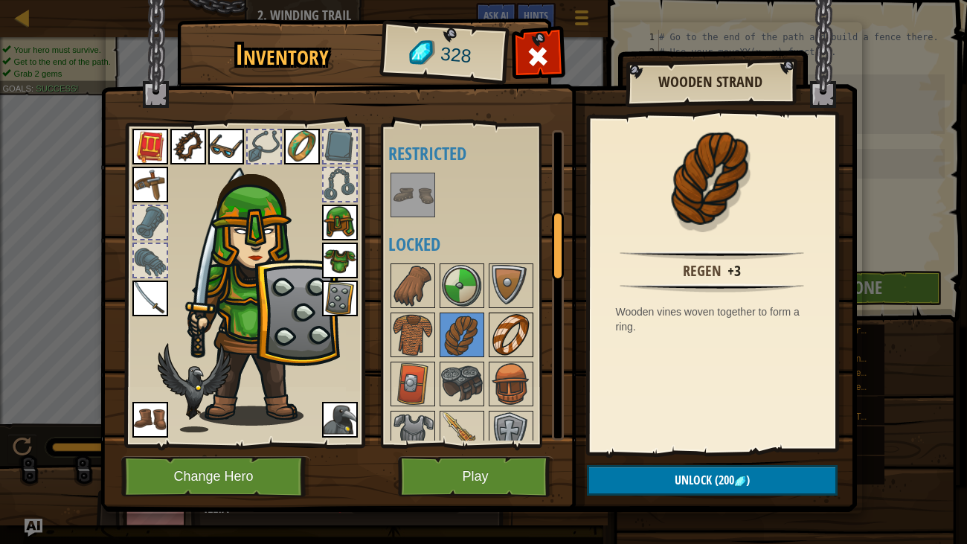
click at [512, 334] on img at bounding box center [511, 335] width 42 height 42
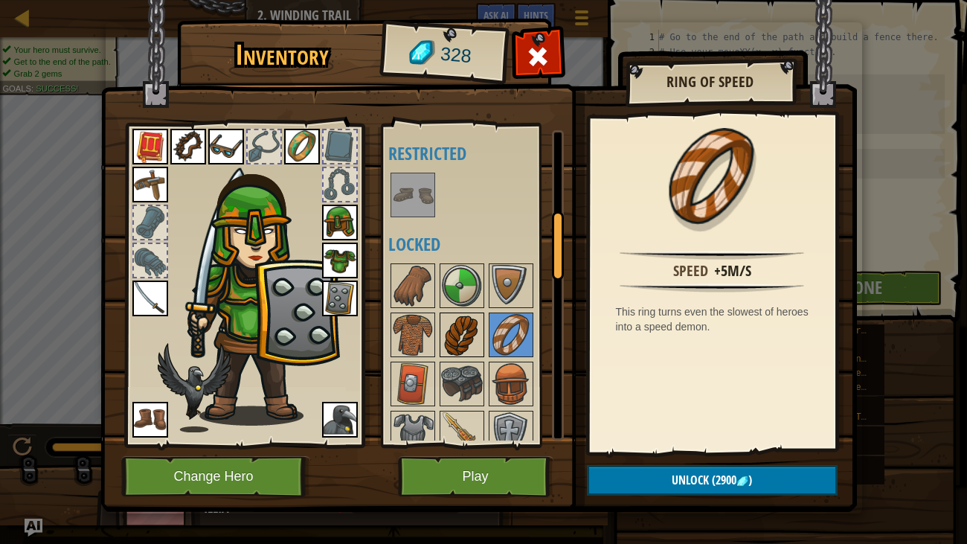
click at [457, 333] on img at bounding box center [462, 335] width 42 height 42
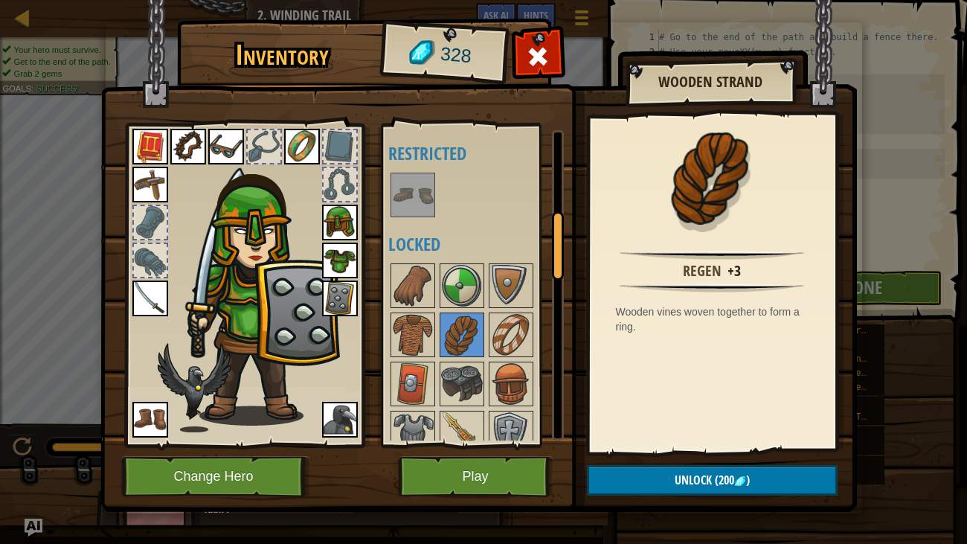
click at [432, 298] on img at bounding box center [413, 286] width 42 height 42
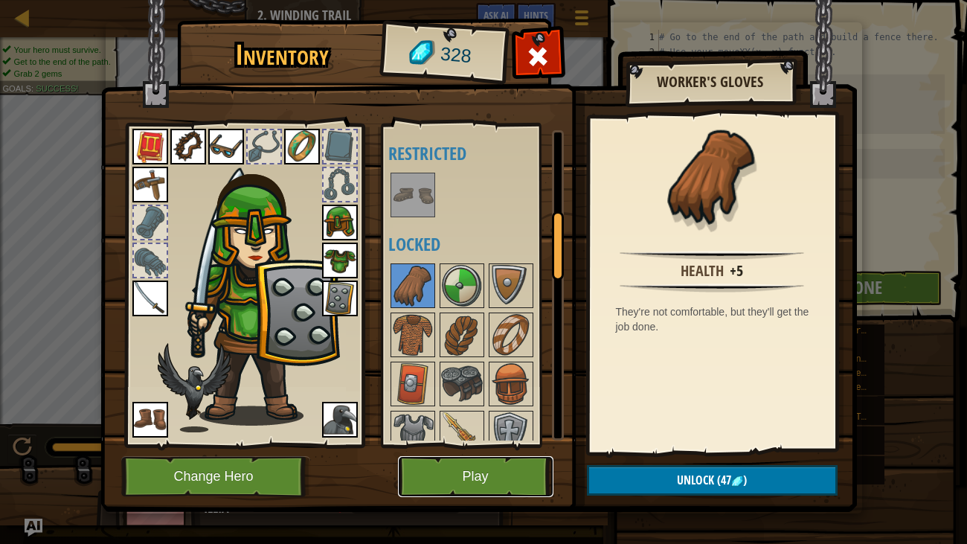
click at [450, 442] on button "Play" at bounding box center [475, 476] width 155 height 41
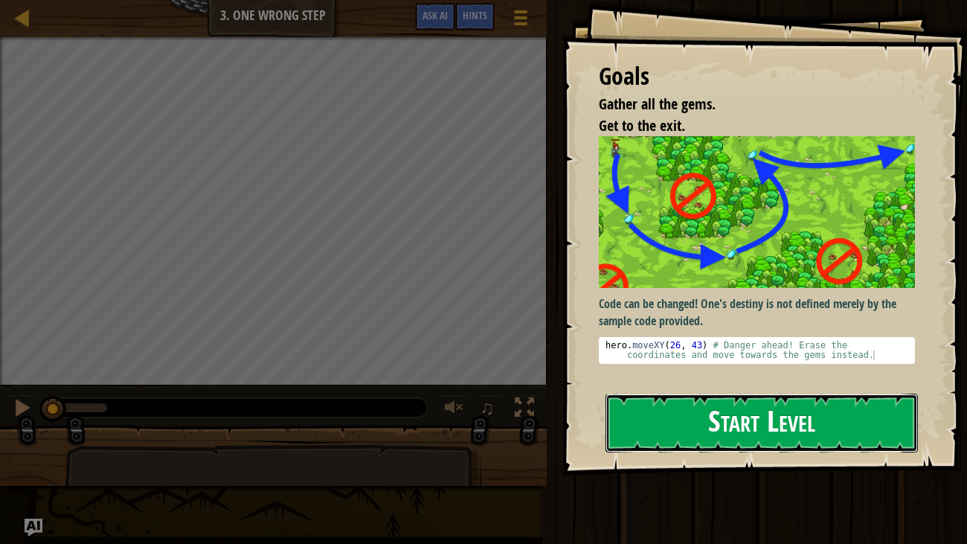
click at [660, 432] on button "Start Level" at bounding box center [761, 422] width 313 height 59
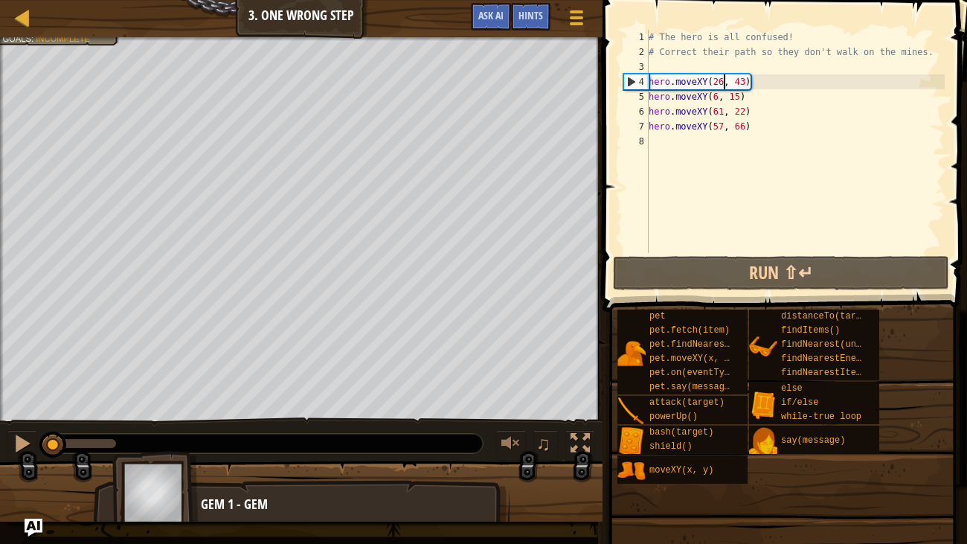
click at [722, 80] on div "# The hero is all confused! # Correct their path so they don't walk on the mine…" at bounding box center [795, 156] width 299 height 253
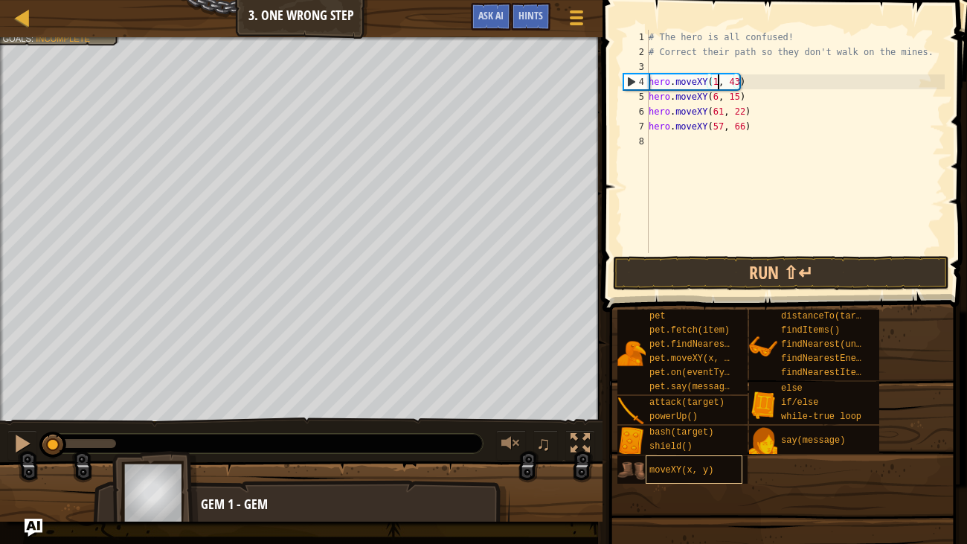
scroll to position [7, 6]
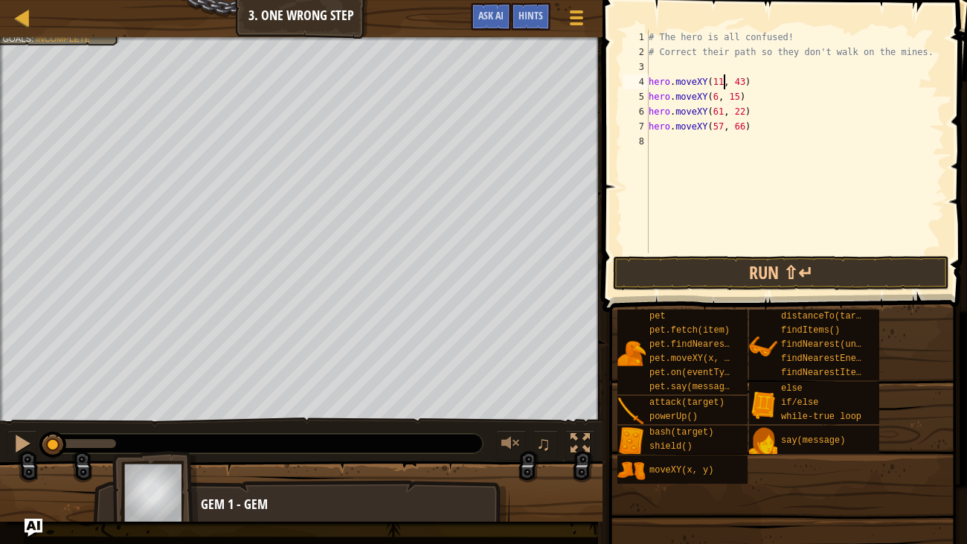
click at [744, 80] on div "# The hero is all confused! # Correct their path so they don't walk on the mine…" at bounding box center [795, 156] width 299 height 253
click at [715, 96] on div "# The hero is all confused! # Correct their path so they don't walk on the mine…" at bounding box center [795, 156] width 299 height 253
click at [721, 94] on div "# The hero is all confused! # Correct their path so they don't walk on the mine…" at bounding box center [795, 156] width 299 height 253
click at [717, 96] on div "# The hero is all confused! # Correct their path so they don't walk on the mine…" at bounding box center [795, 156] width 299 height 253
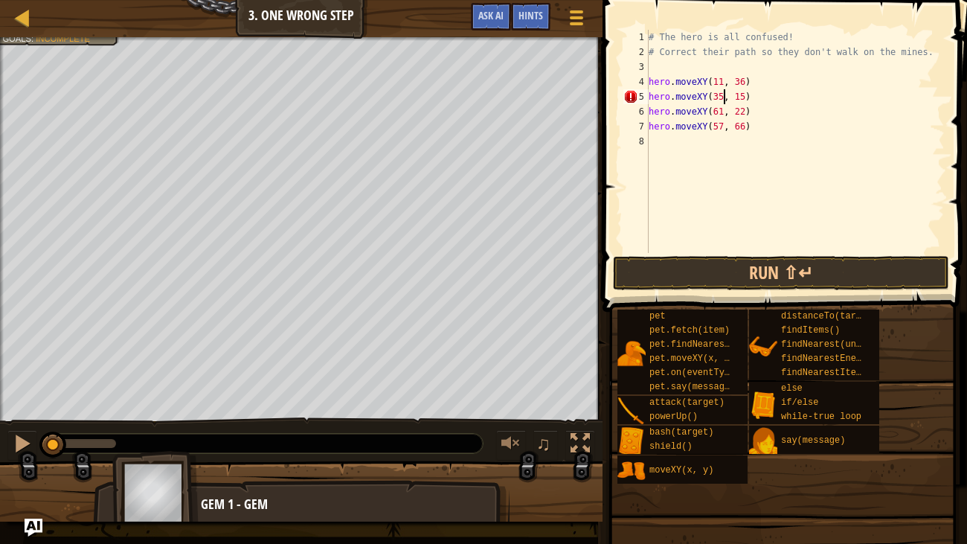
scroll to position [7, 6]
click at [745, 97] on div "# The hero is all confused! # Correct their path so they don't walk on the mine…" at bounding box center [795, 156] width 299 height 253
click at [721, 108] on div "# The hero is all confused! # Correct their path so they don't walk on the mine…" at bounding box center [795, 156] width 299 height 253
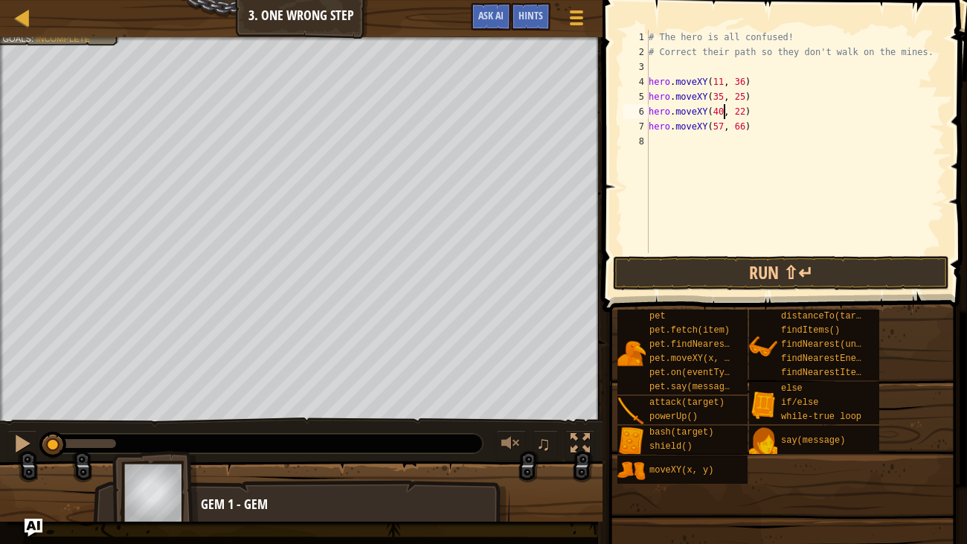
click at [744, 109] on div "# The hero is all confused! # Correct their path so they don't walk on the mine…" at bounding box center [795, 156] width 299 height 253
click at [721, 126] on div "# The hero is all confused! # Correct their path so they don't walk on the mine…" at bounding box center [795, 156] width 299 height 253
click at [743, 123] on div "# The hero is all confused! # Correct their path so they don't walk on the mine…" at bounding box center [795, 156] width 299 height 253
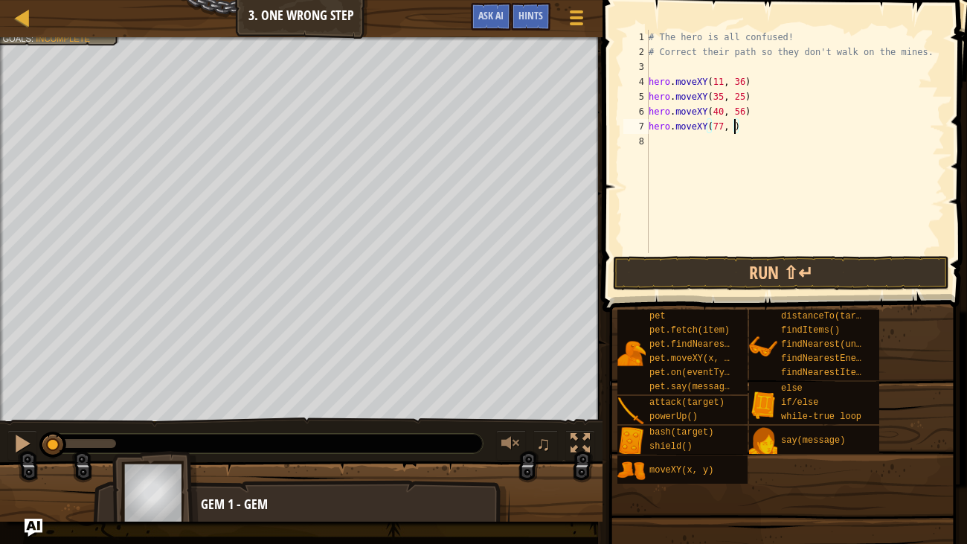
scroll to position [7, 7]
type textarea "hero.moveXY(77, 58)"
click at [686, 283] on button "Run ⇧↵" at bounding box center [781, 273] width 336 height 34
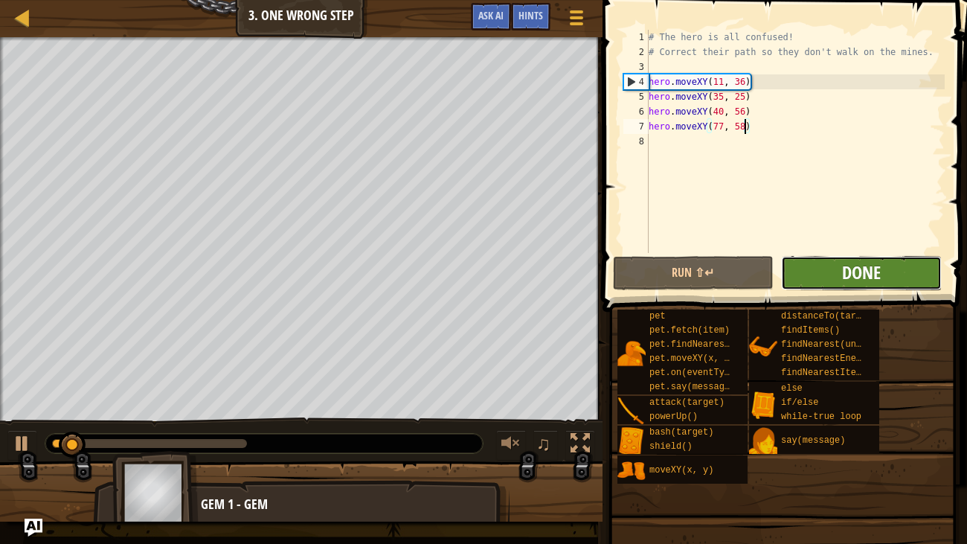
click at [859, 274] on span "Done" at bounding box center [861, 272] width 39 height 24
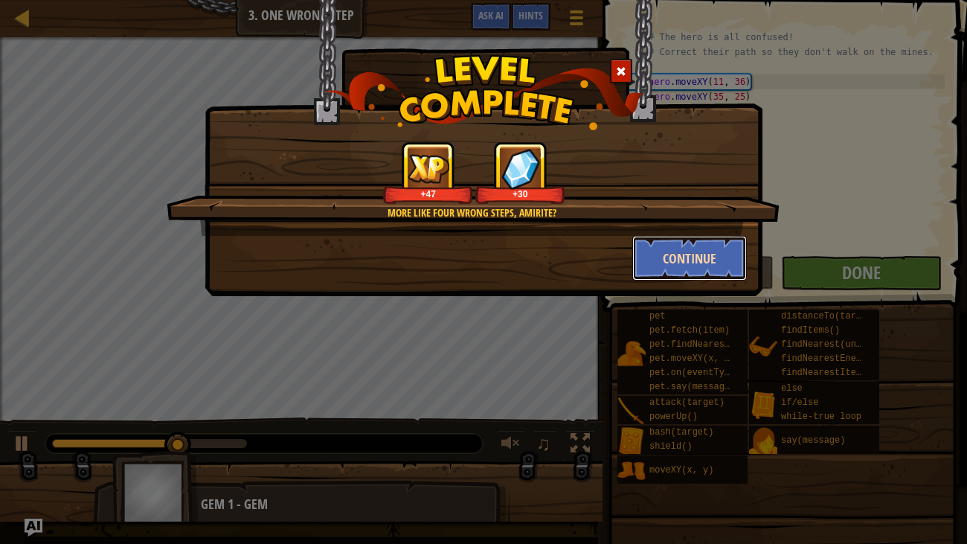
click at [698, 248] on button "Continue" at bounding box center [689, 258] width 115 height 45
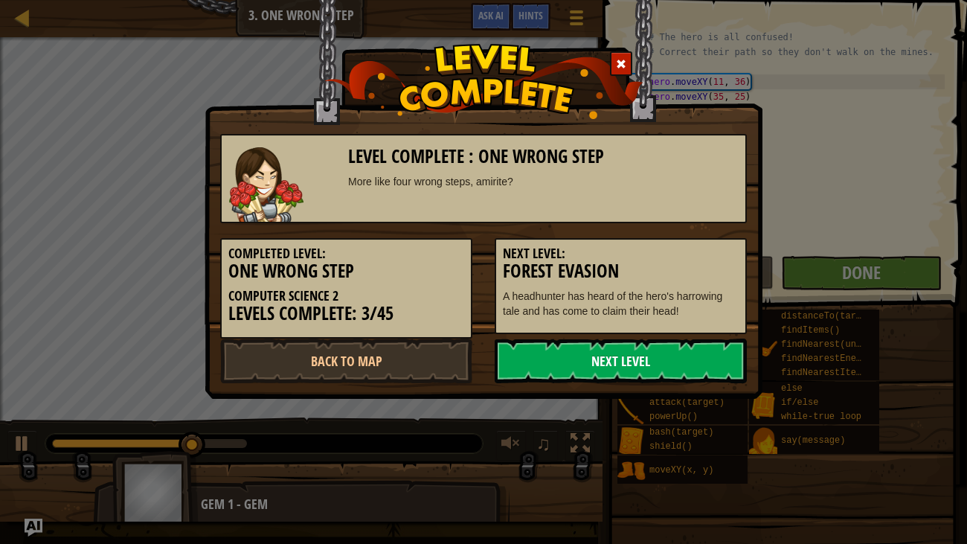
click at [645, 346] on link "Next Level" at bounding box center [621, 360] width 252 height 45
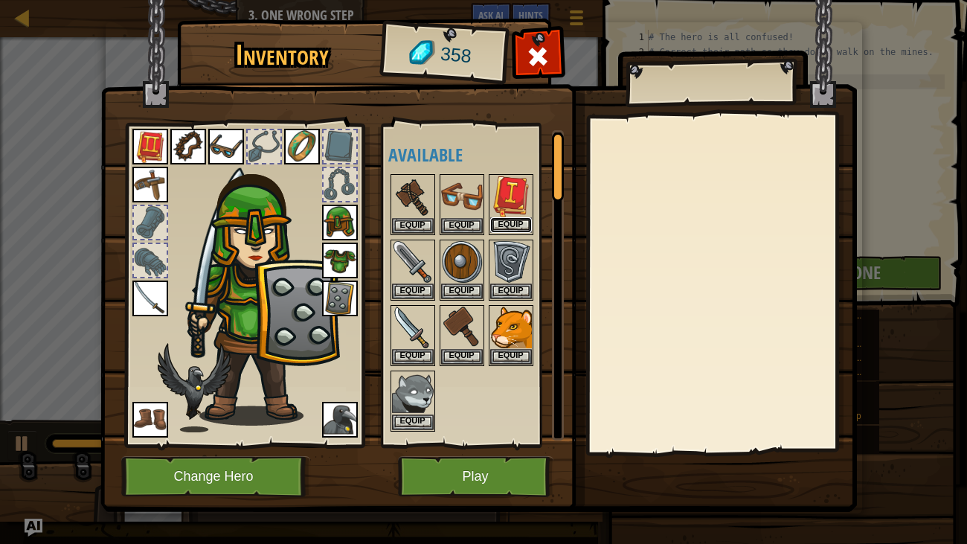
click at [504, 222] on button "Equip" at bounding box center [511, 225] width 42 height 16
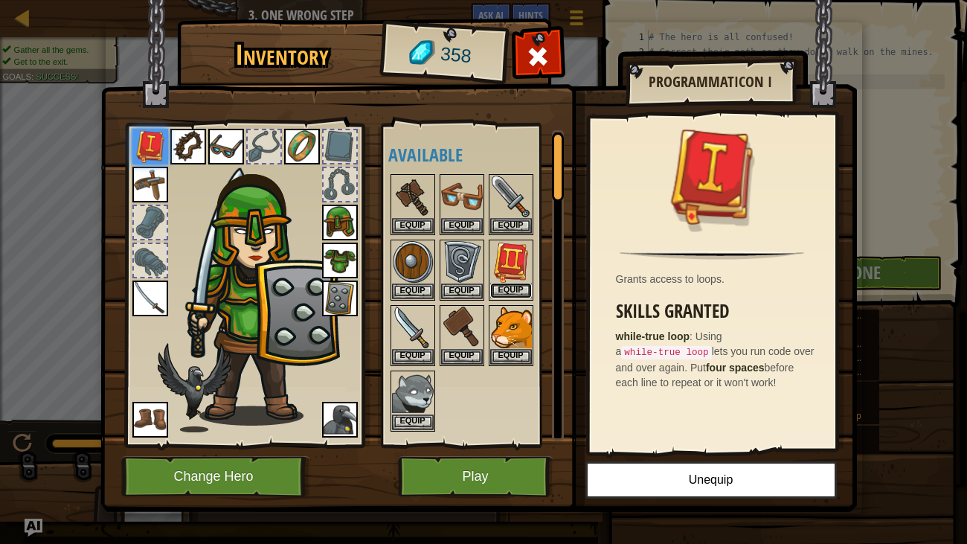
click at [513, 289] on button "Equip" at bounding box center [511, 291] width 42 height 16
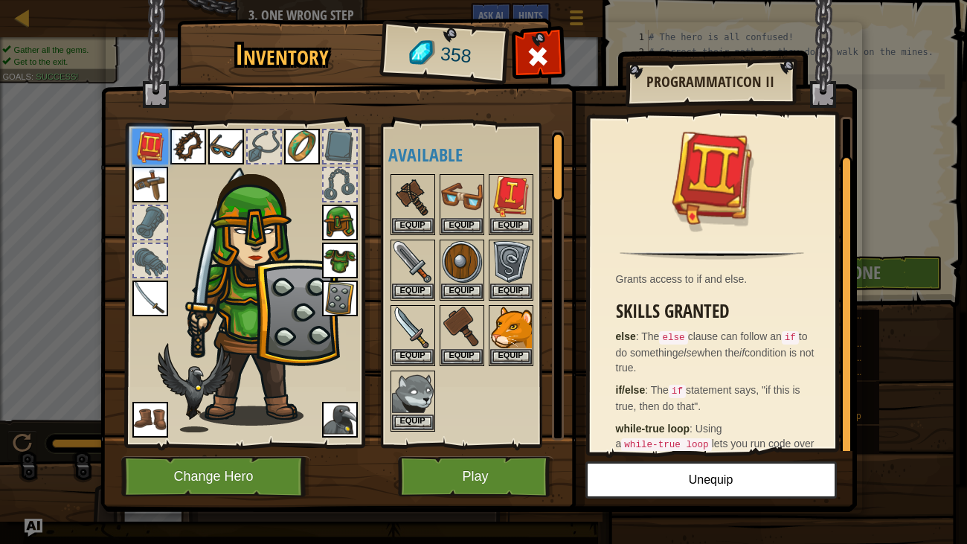
scroll to position [41, 0]
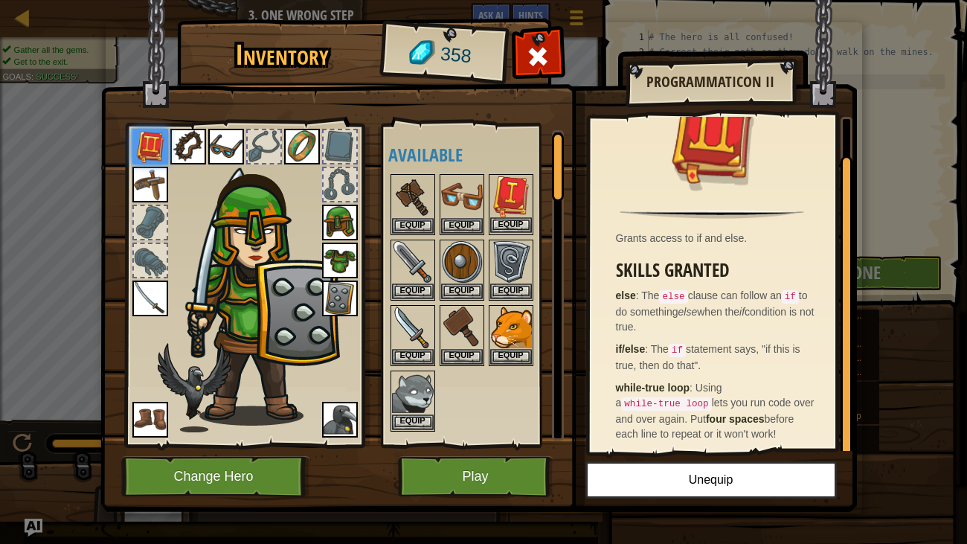
click at [506, 201] on img at bounding box center [511, 197] width 42 height 42
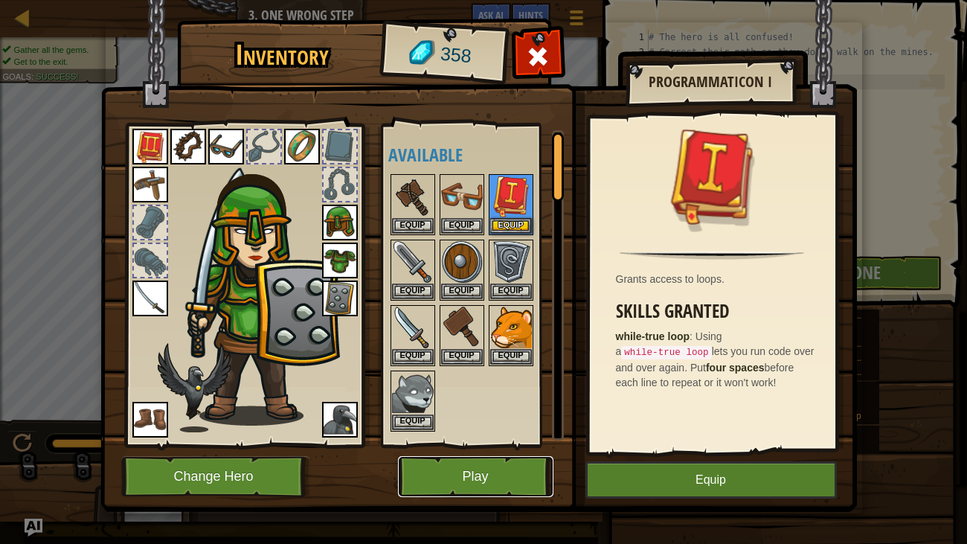
click at [435, 442] on button "Play" at bounding box center [475, 476] width 155 height 41
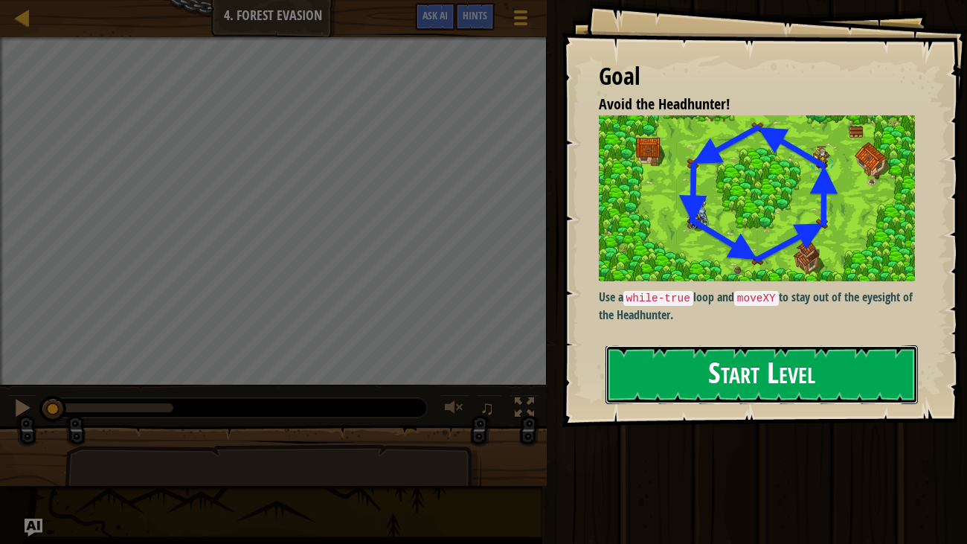
click at [643, 378] on button "Start Level" at bounding box center [761, 374] width 313 height 59
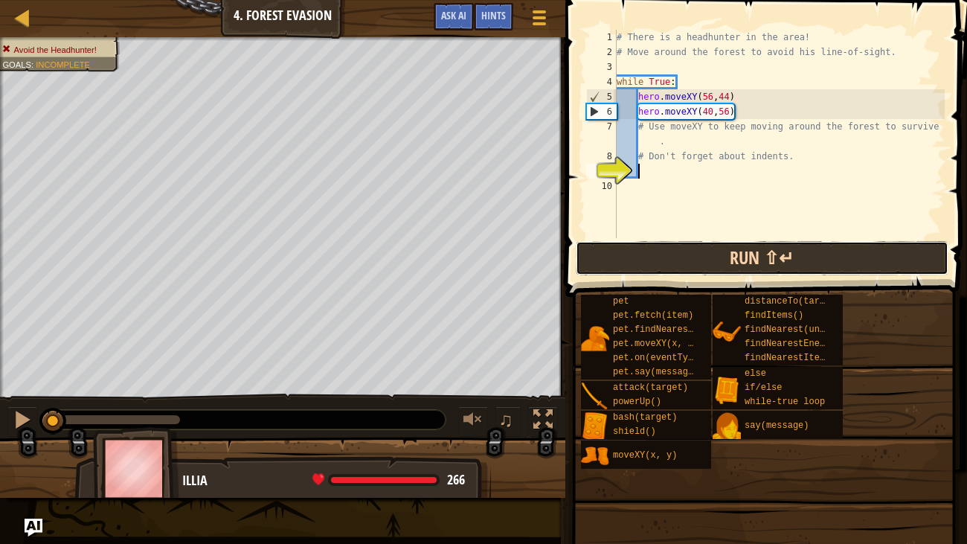
click at [735, 265] on button "Run ⇧↵" at bounding box center [762, 258] width 373 height 34
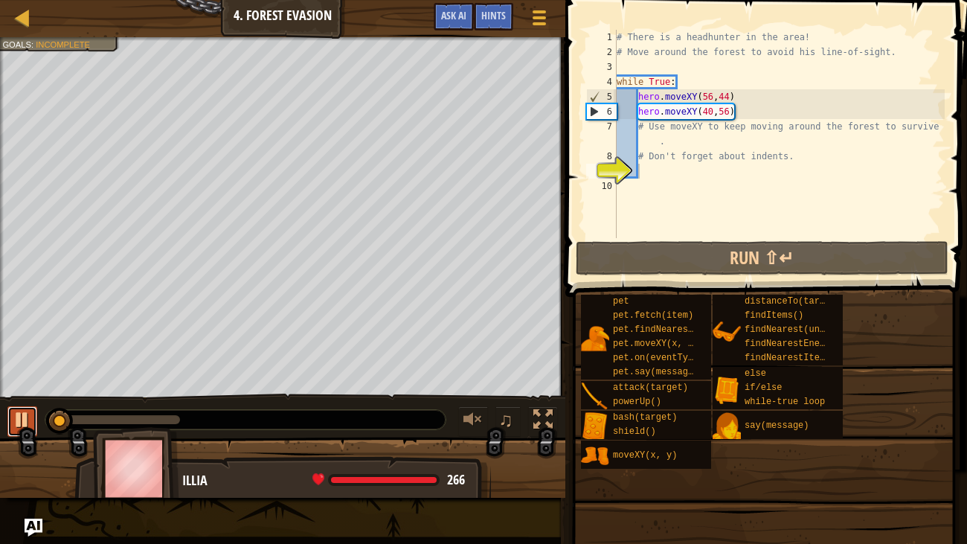
click at [22, 424] on div at bounding box center [22, 419] width 19 height 19
click at [746, 114] on div "# There is a headhunter in the area! # Move around the forest to avoid his line…" at bounding box center [779, 149] width 331 height 238
type textarea "hero.moveXY(40,56)"
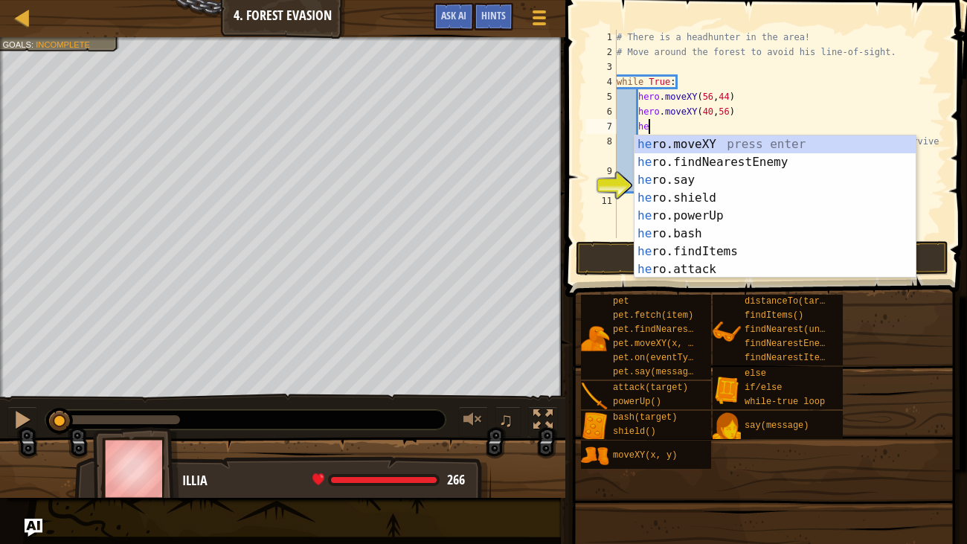
scroll to position [7, 1]
click at [675, 141] on div "her o.moveXY press enter her o.findNearestEnemy press enter her o.say press ent…" at bounding box center [774, 224] width 281 height 178
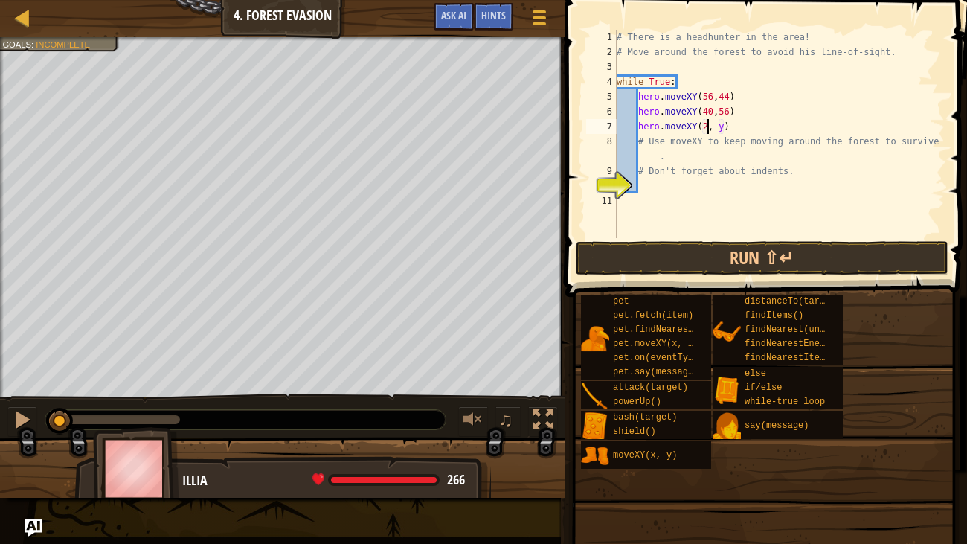
scroll to position [7, 7]
click at [727, 126] on div "# There is a headhunter in the area! # Move around the forest to avoid his line…" at bounding box center [779, 149] width 331 height 238
type textarea "hero.moveXY(24, 44)"
click at [756, 120] on div "# There is a headhunter in the area! # Move around the forest to avoid his line…" at bounding box center [779, 149] width 331 height 238
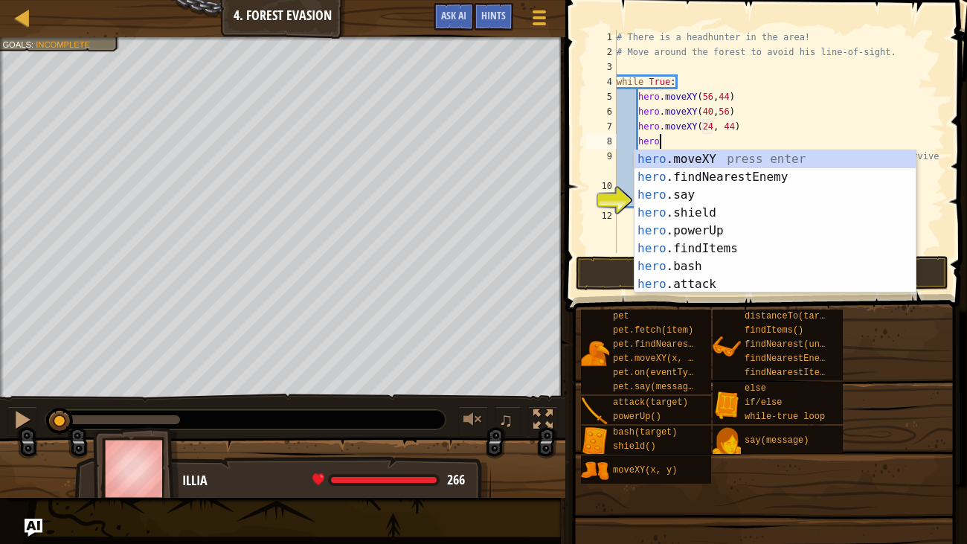
scroll to position [7, 2]
click at [650, 162] on div "hero .moveXY press enter hero .findNearestEnemy press enter hero .say press ent…" at bounding box center [774, 239] width 281 height 178
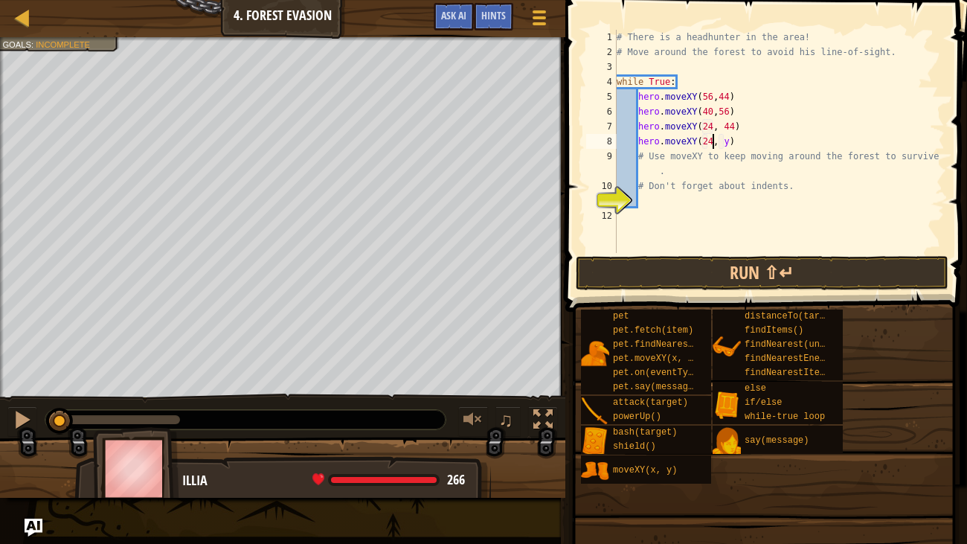
scroll to position [7, 7]
click at [726, 144] on div "# There is a headhunter in the area! # Move around the forest to avoid his line…" at bounding box center [779, 156] width 331 height 253
click at [731, 138] on div "# There is a headhunter in the area! # Move around the forest to avoid his line…" at bounding box center [779, 156] width 331 height 253
type textarea "hero.moveXY(24, 24)"
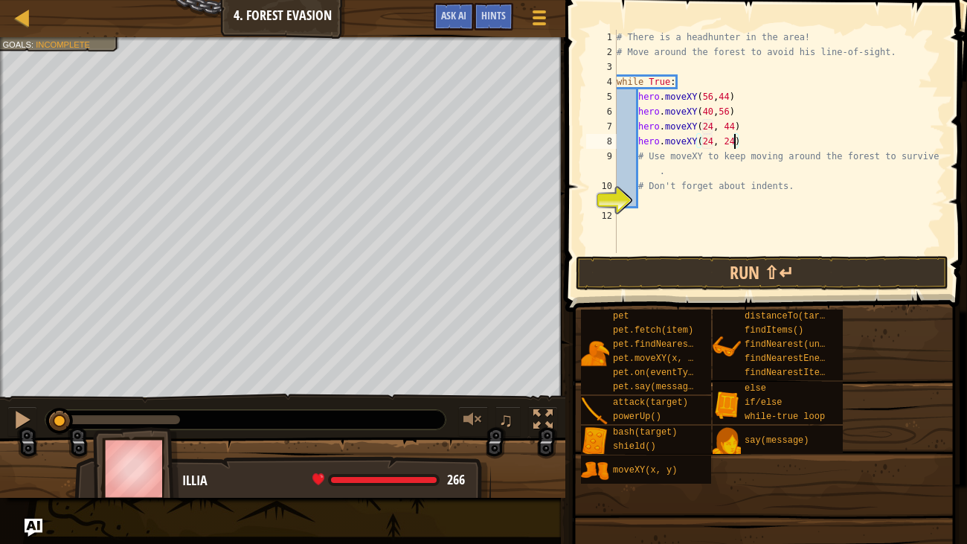
click at [757, 141] on div "# There is a headhunter in the area! # Move around the forest to avoid his line…" at bounding box center [779, 156] width 331 height 253
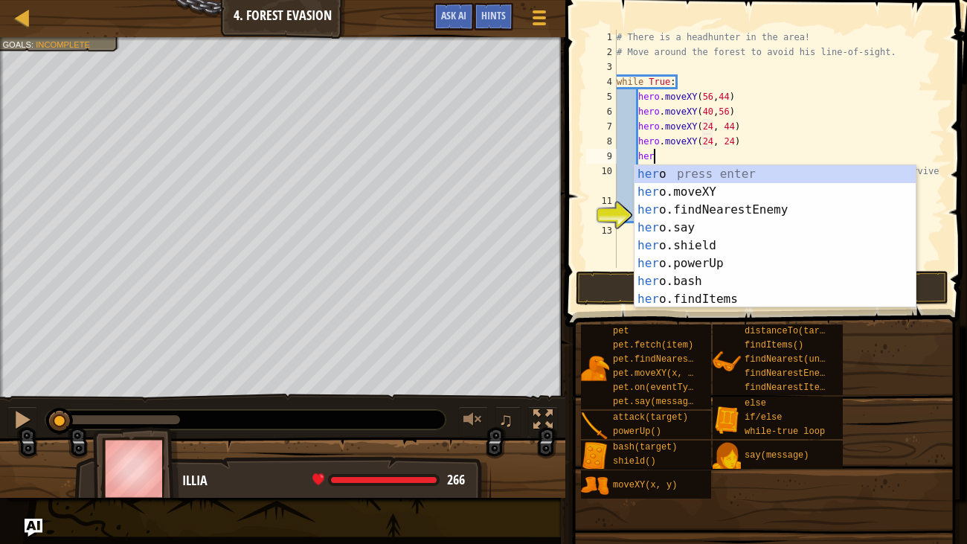
scroll to position [7, 1]
click at [670, 197] on div "her o press enter her o.moveXY press enter her o.findNearestEnemy press enter h…" at bounding box center [774, 254] width 281 height 178
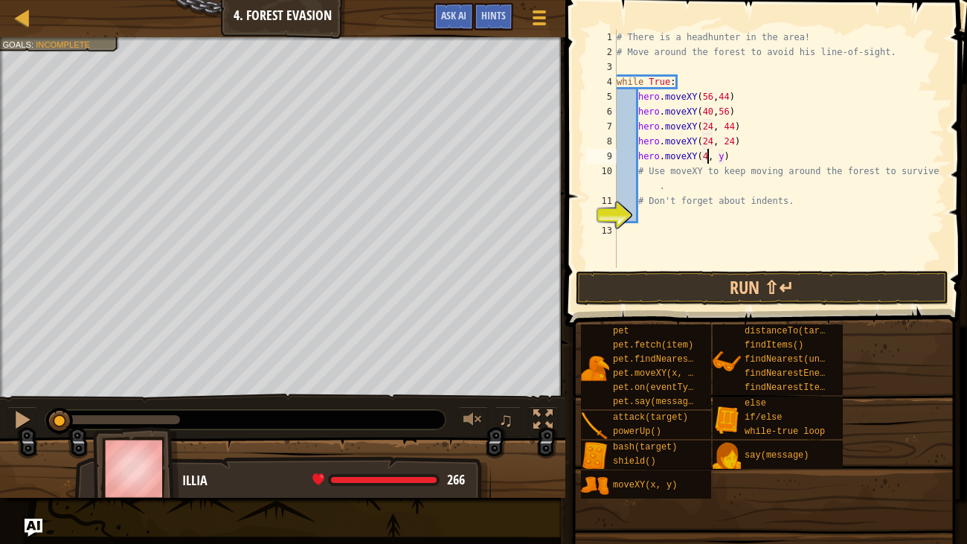
scroll to position [7, 7]
click at [728, 154] on div "# There is a headhunter in the area! # Move around the forest to avoid his line…" at bounding box center [779, 164] width 331 height 268
type textarea "hero.moveXY(40, 12)"
click at [740, 158] on div "# There is a headhunter in the area! # Move around the forest to avoid his line…" at bounding box center [779, 164] width 331 height 268
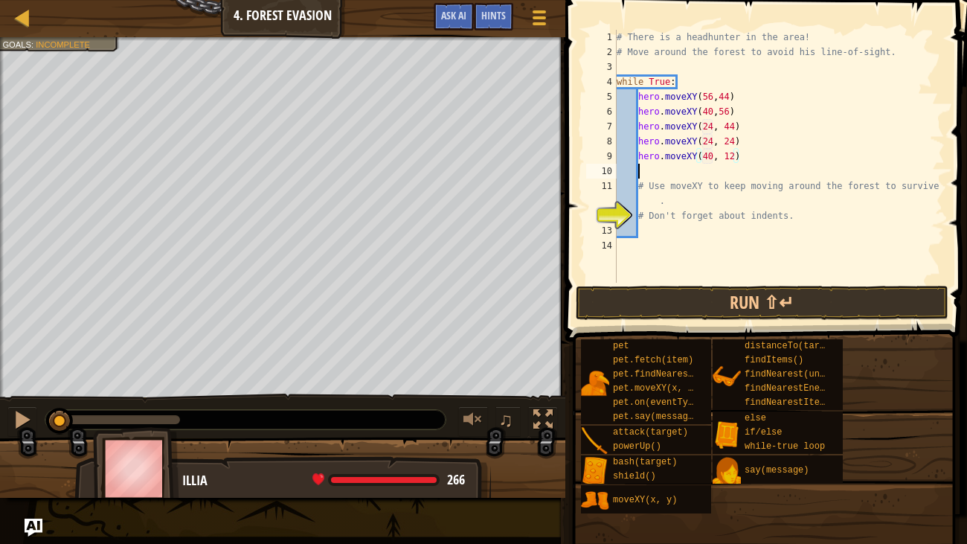
scroll to position [7, 1]
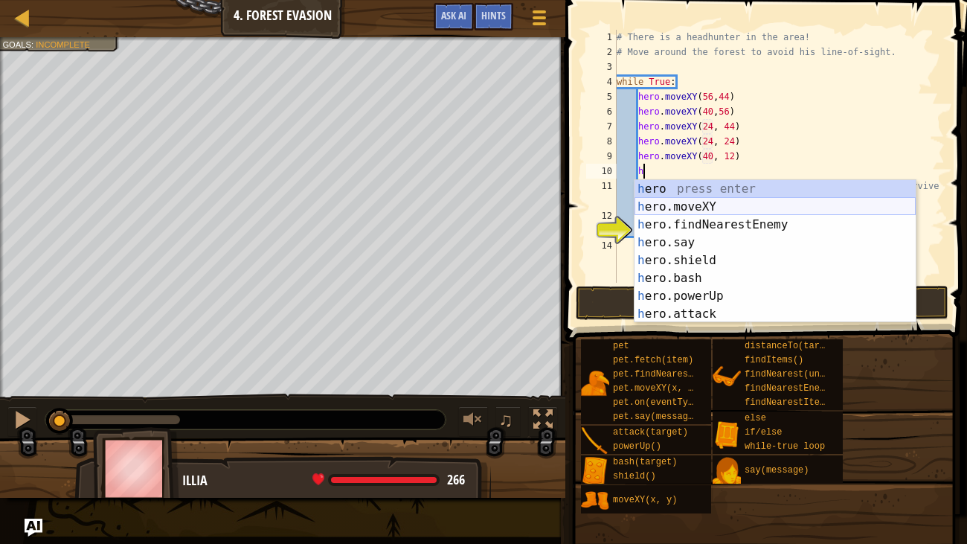
click at [705, 207] on div "h ero press enter h ero.moveXY press enter h ero.findNearestEnemy press enter h…" at bounding box center [774, 269] width 281 height 178
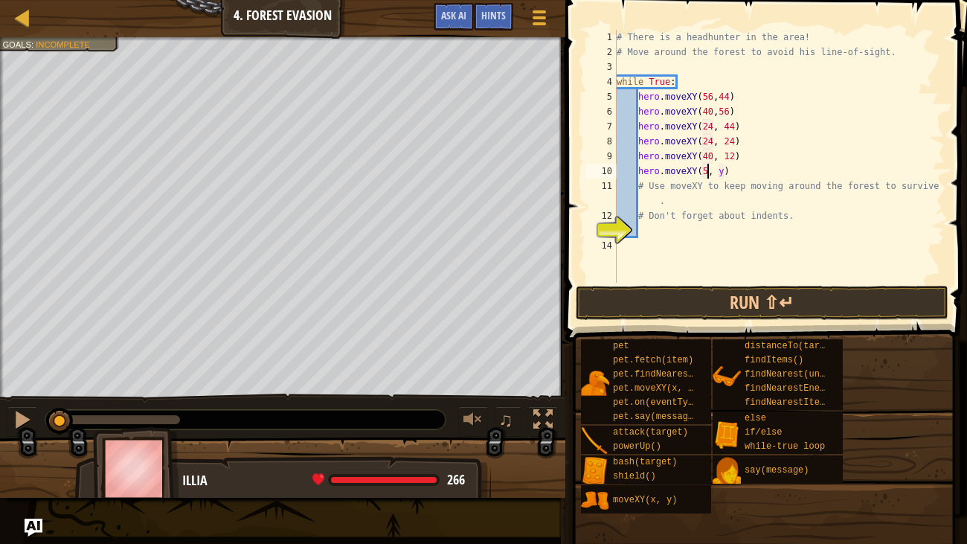
scroll to position [7, 7]
click at [728, 164] on div "# There is a headhunter in the area! # Move around the forest to avoid his line…" at bounding box center [779, 171] width 331 height 283
type textarea "hero.moveXY(56, 24)"
click at [770, 170] on div "# There is a headhunter in the area! # Move around the forest to avoid his line…" at bounding box center [779, 171] width 331 height 283
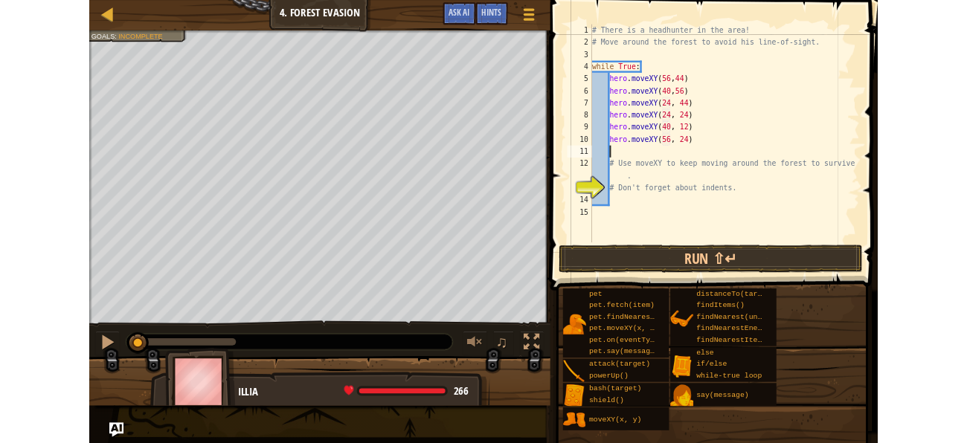
scroll to position [7, 1]
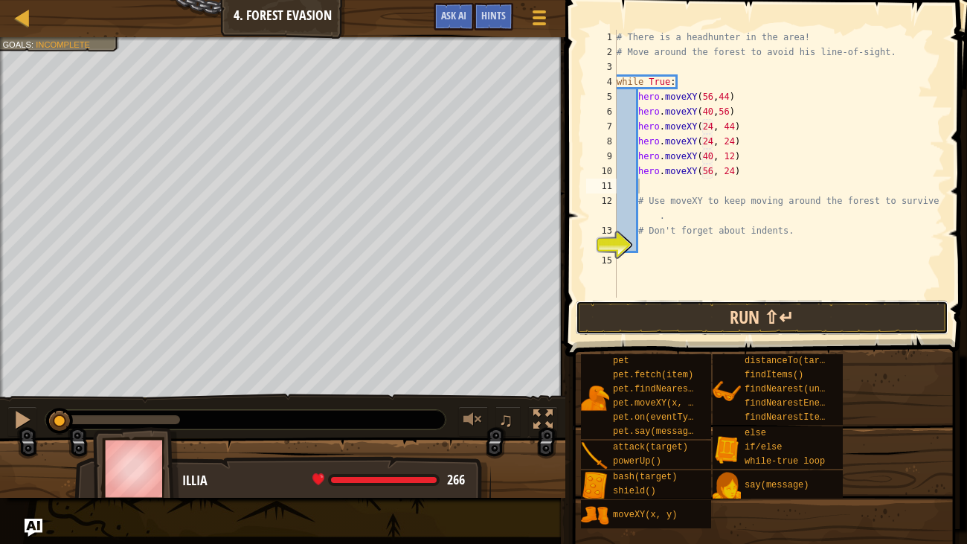
click at [669, 315] on button "Run ⇧↵" at bounding box center [762, 317] width 373 height 34
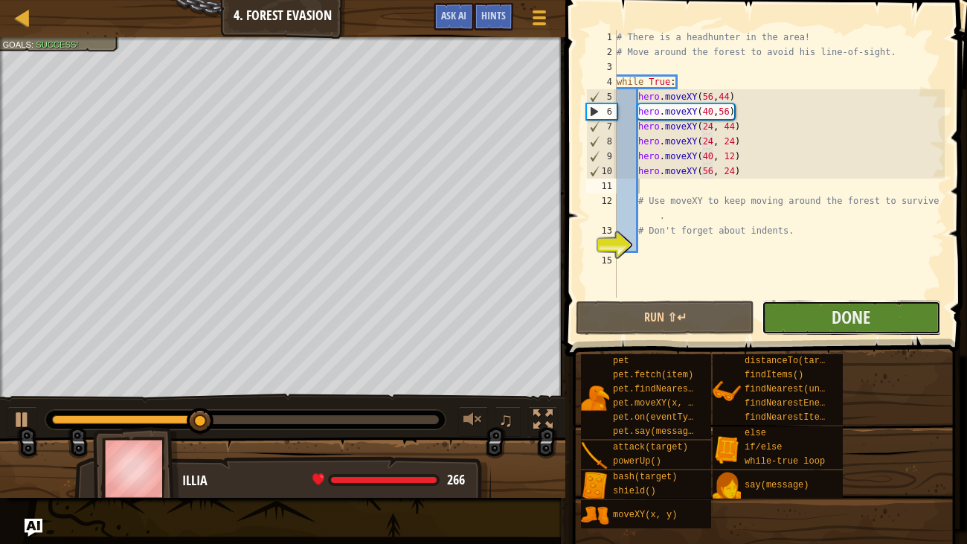
click at [881, 313] on button "Done" at bounding box center [851, 317] width 178 height 34
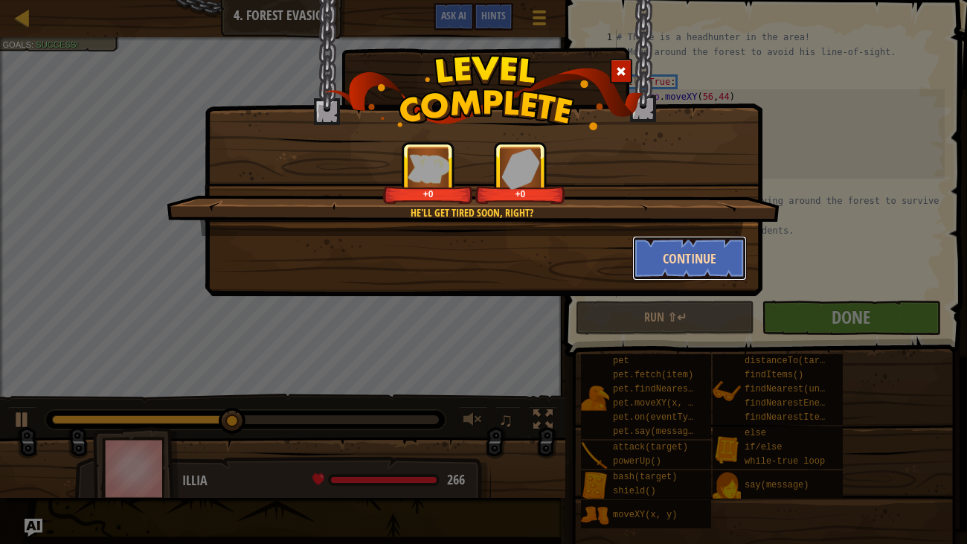
click at [668, 268] on button "Continue" at bounding box center [689, 258] width 115 height 45
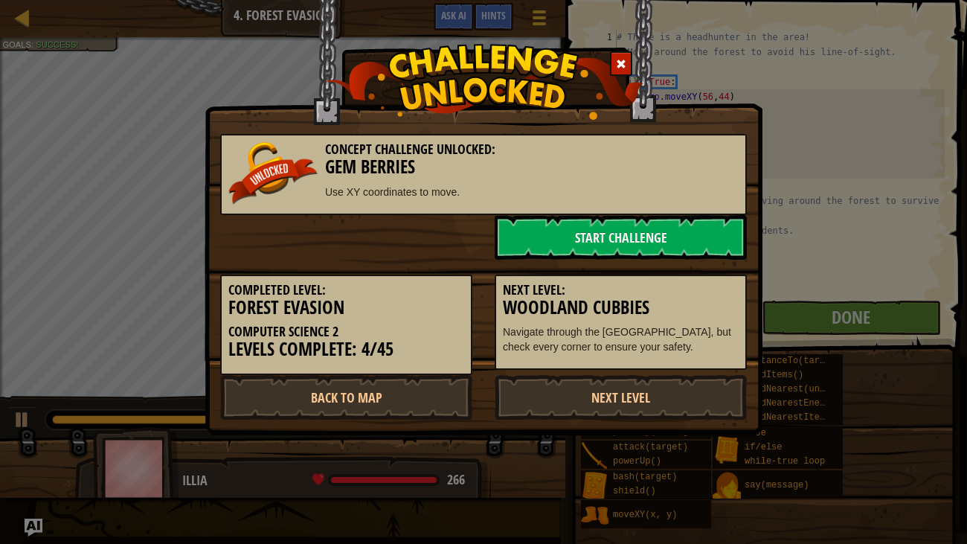
click at [320, 207] on div "Concept Challenge Unlocked: Gem Berries Use XY coordinates to move." at bounding box center [483, 174] width 527 height 81
click at [451, 396] on link "Back to Map" at bounding box center [346, 397] width 252 height 45
